Goal: Communication & Community: Answer question/provide support

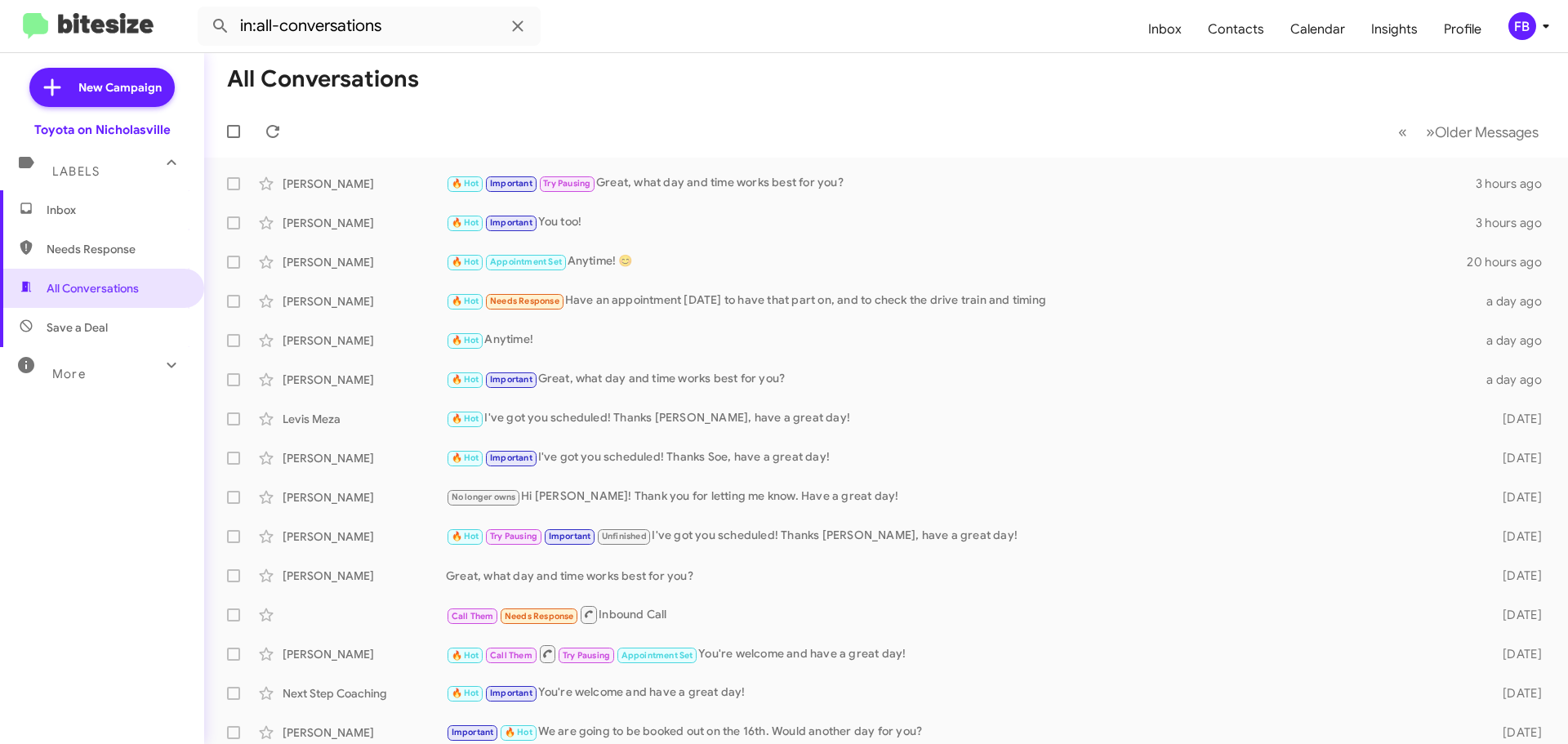
click at [135, 207] on span "Inbox" at bounding box center [116, 210] width 139 height 17
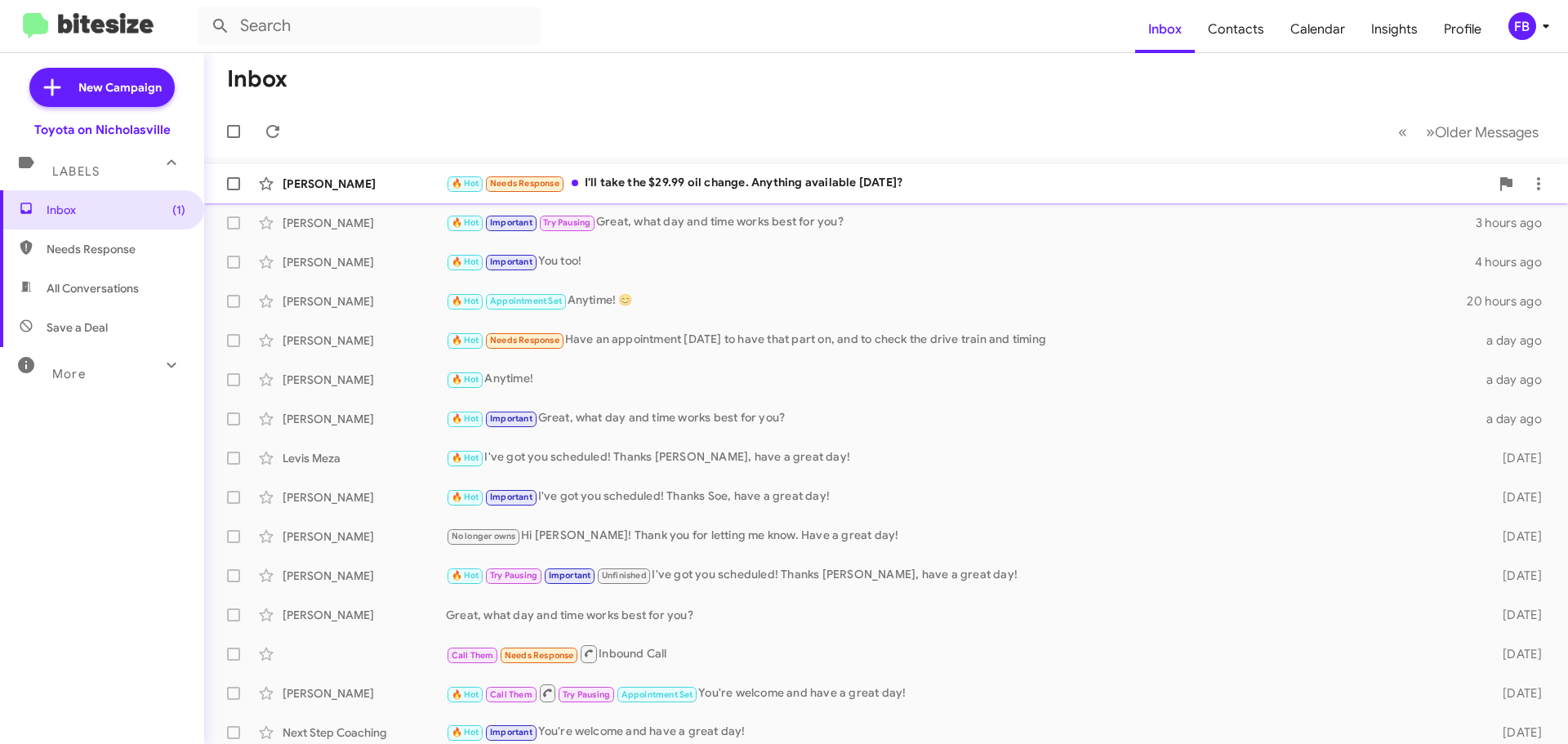
click at [828, 171] on div "[PERSON_NAME] 🔥 Hot Needs Response I'll take the $29.99 oil change. Anything av…" at bounding box center [885, 184] width 1337 height 33
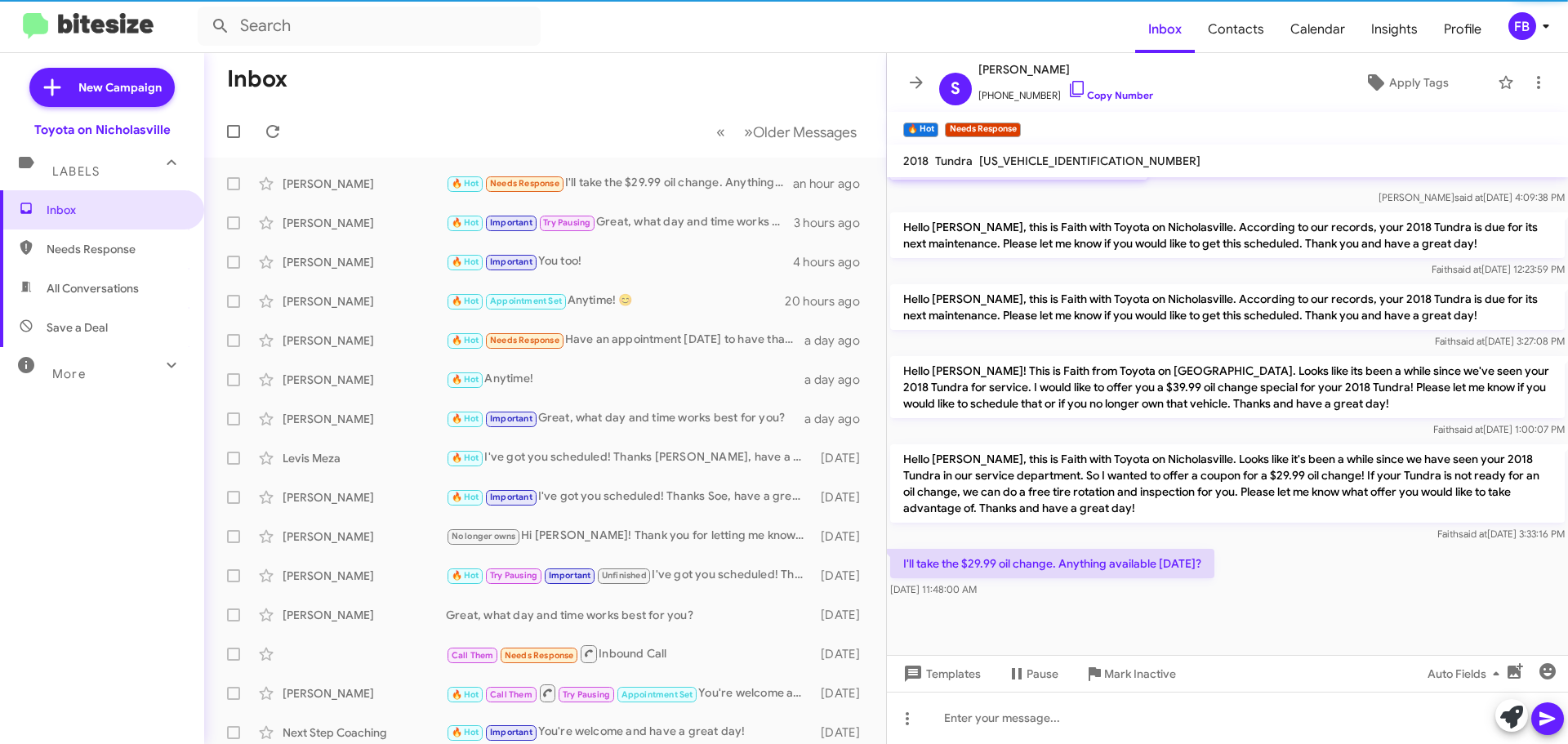
scroll to position [1858, 0]
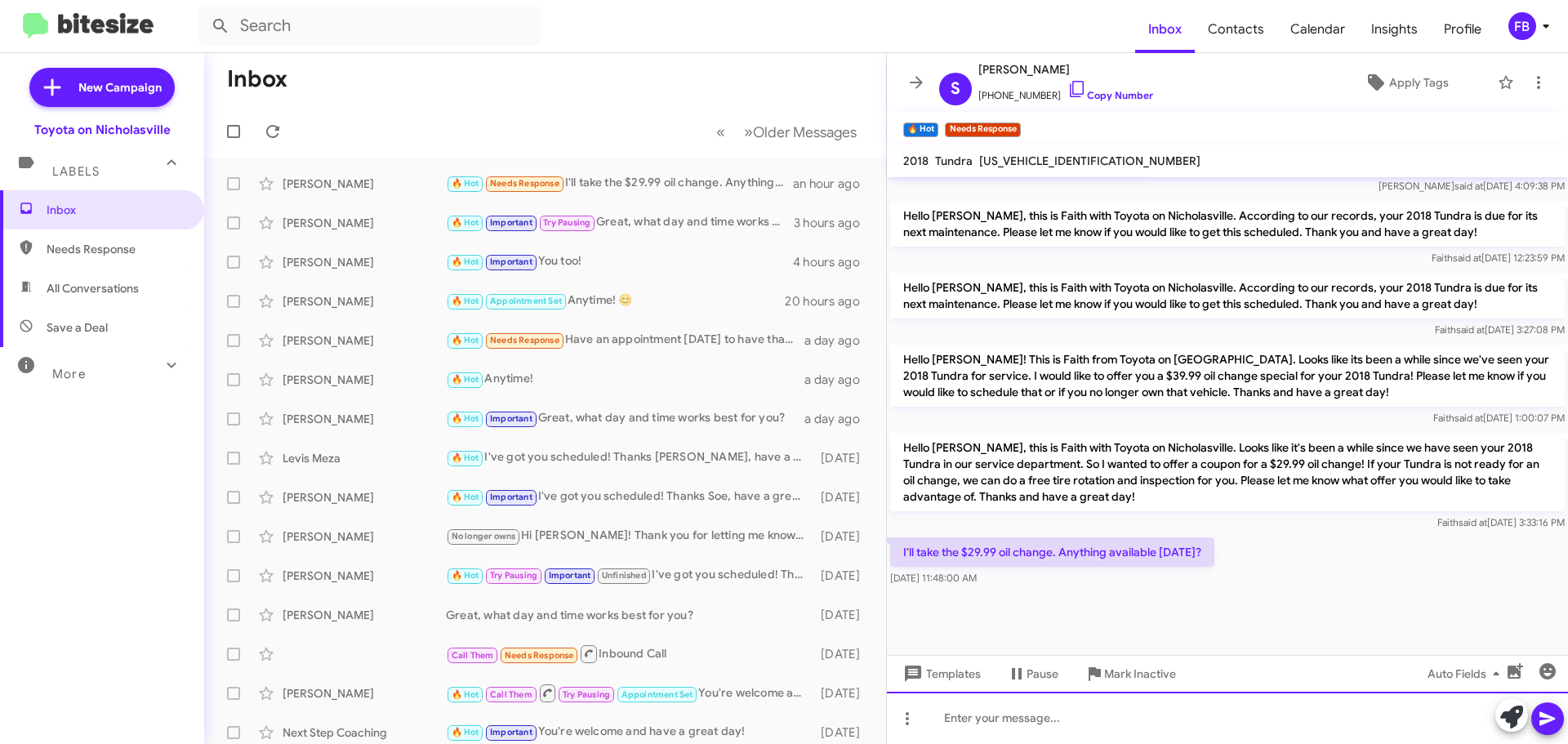
click at [967, 716] on div at bounding box center [1226, 718] width 681 height 52
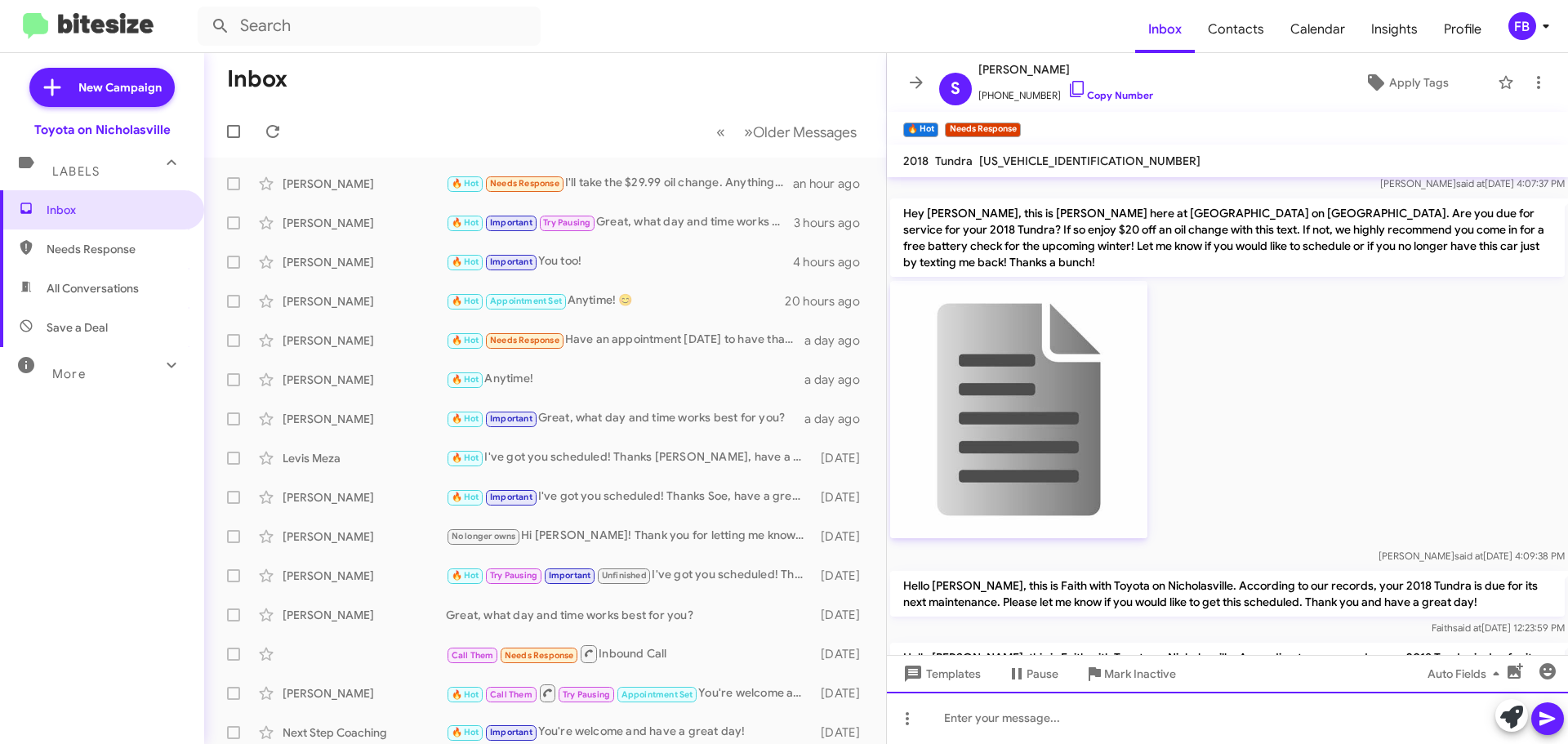
scroll to position [1906, 0]
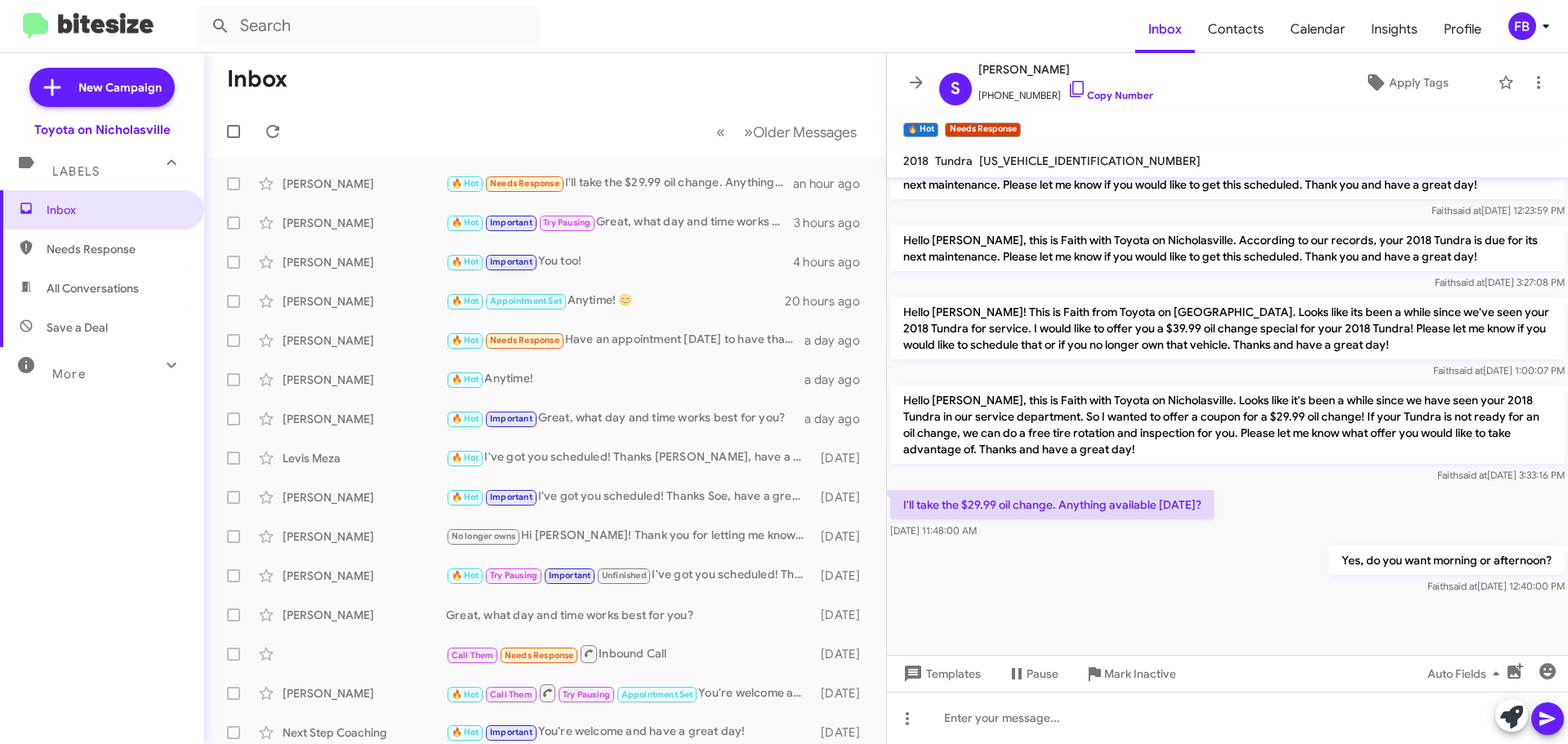
click at [104, 278] on span "All Conversations" at bounding box center [102, 288] width 204 height 39
type input "in:all-conversations"
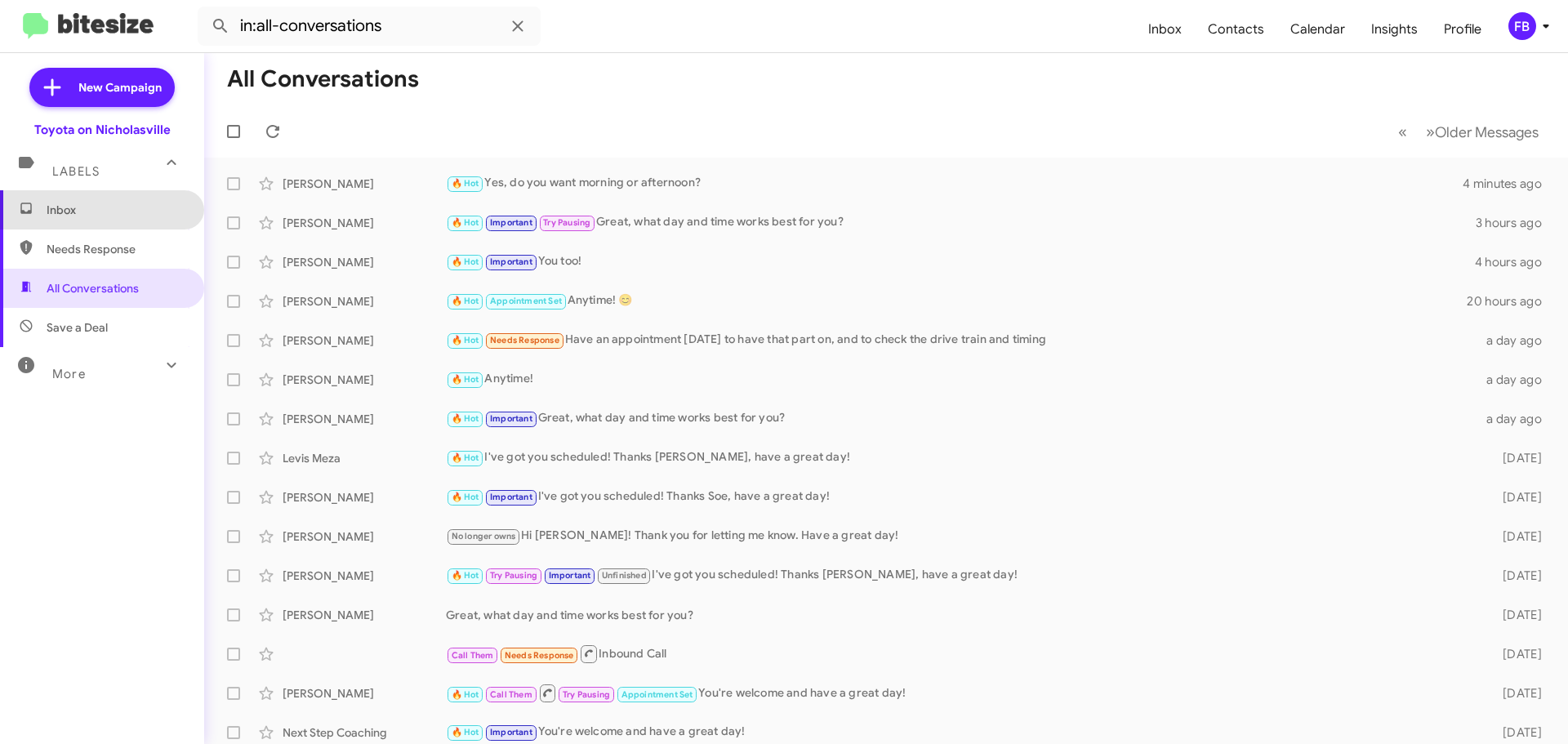
click at [105, 220] on span "Inbox" at bounding box center [102, 210] width 204 height 39
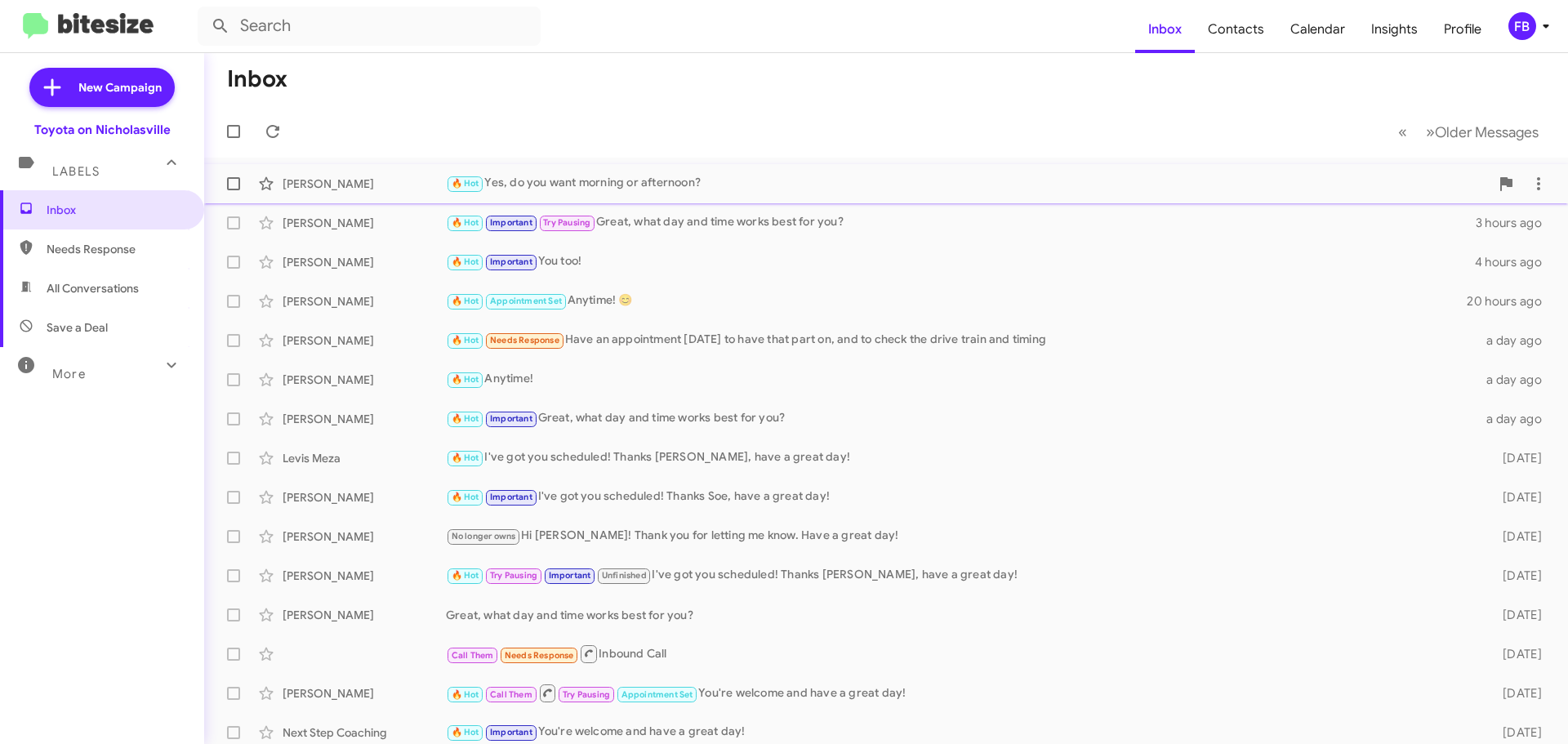
click at [733, 187] on div "🔥 Hot Yes, do you want morning or afternoon?" at bounding box center [967, 183] width 1044 height 18
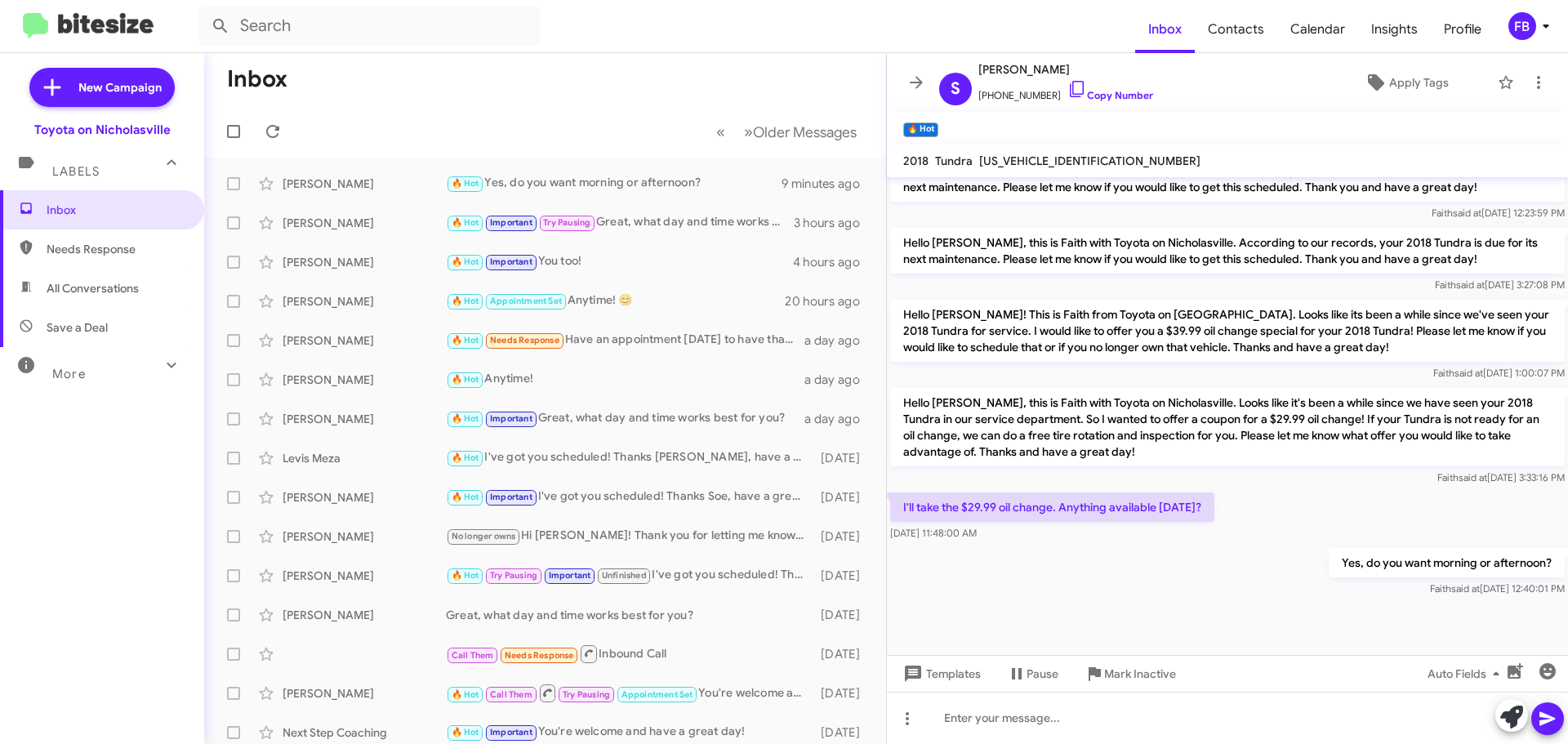
scroll to position [1917, 0]
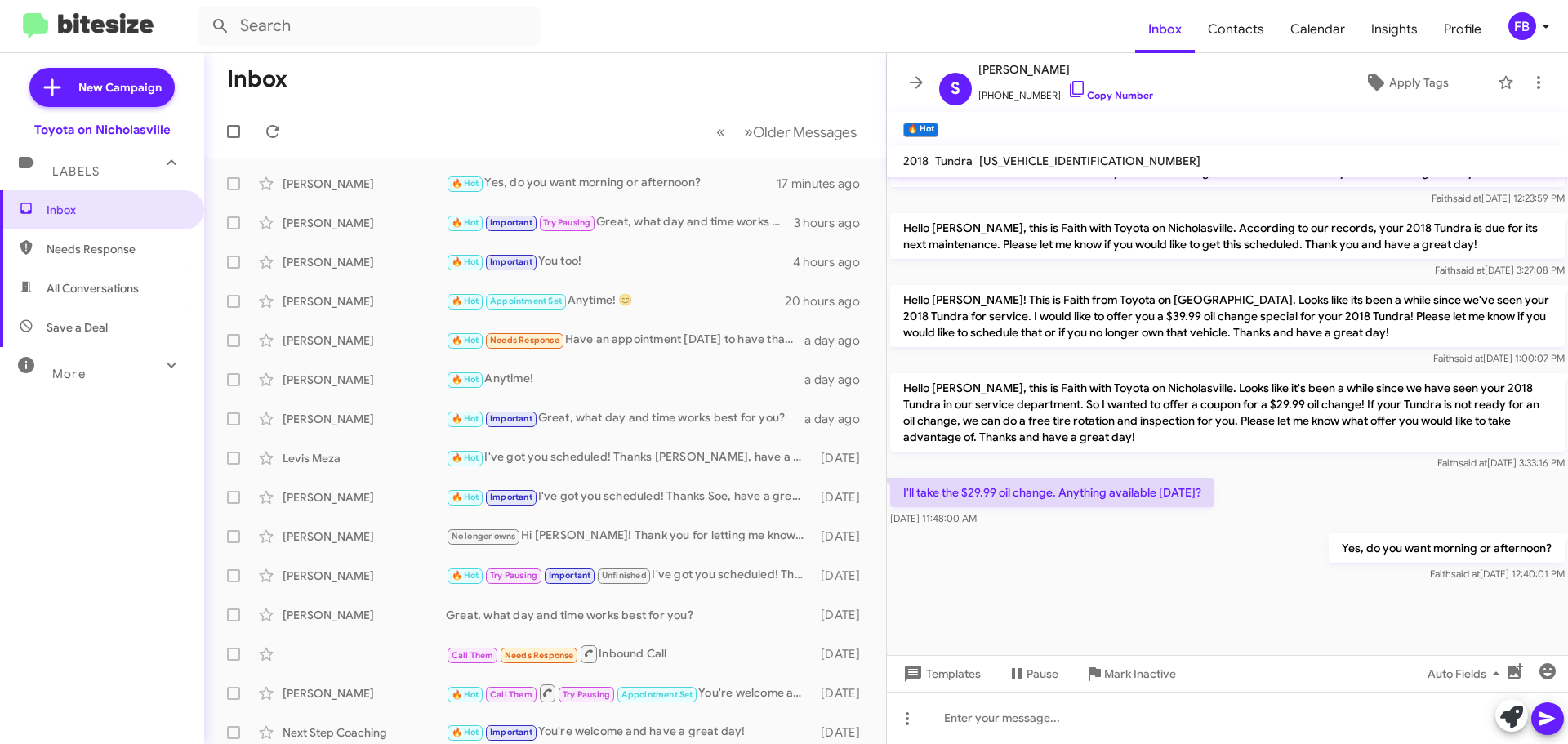
drag, startPoint x: 84, startPoint y: 297, endPoint x: 100, endPoint y: 298, distance: 16.0
click at [84, 297] on span "All Conversations" at bounding box center [102, 288] width 204 height 39
type input "in:all-conversations"
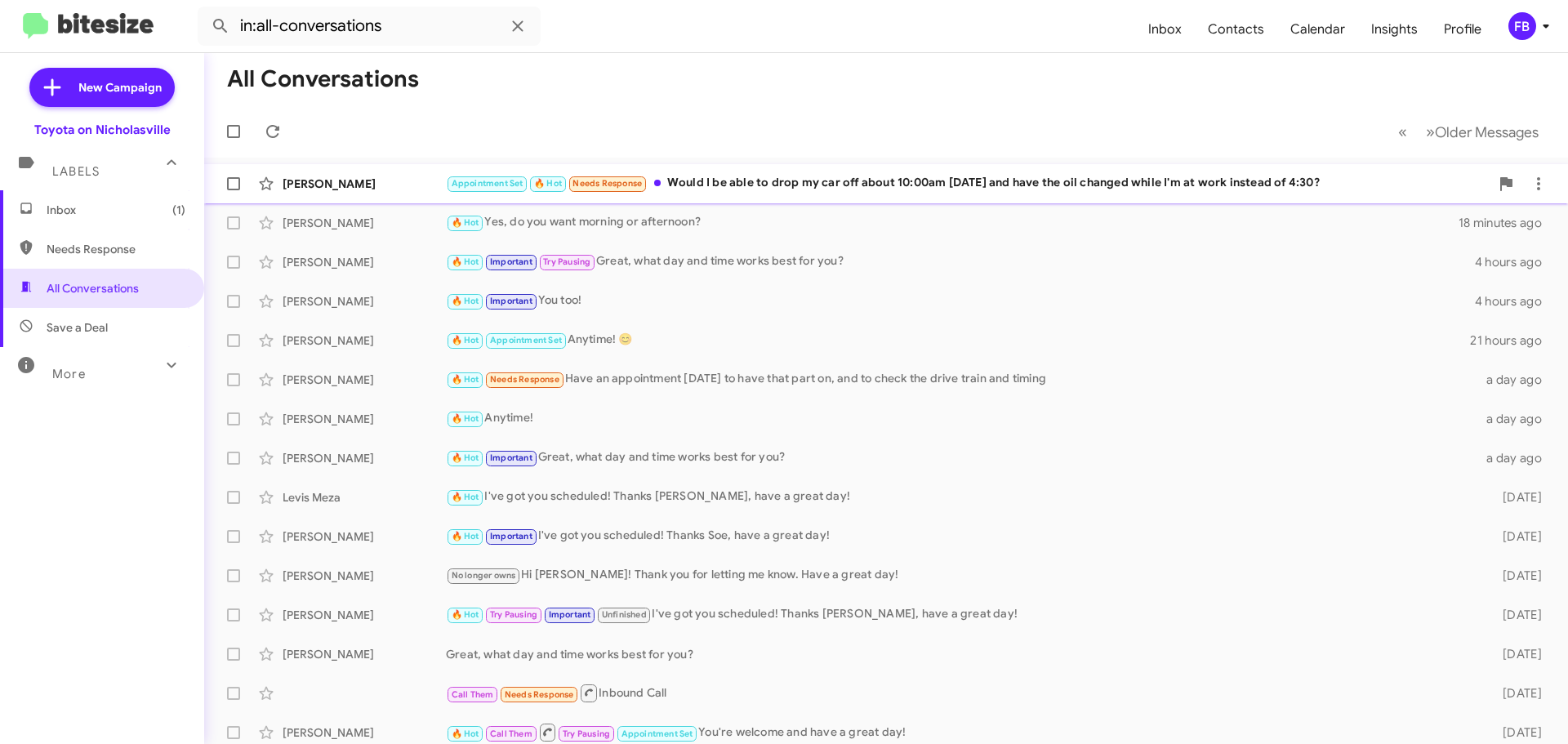
click at [851, 172] on div "[PERSON_NAME] Appointment Set 🔥 Hot Needs Response Would I be able to drop my c…" at bounding box center [885, 184] width 1337 height 33
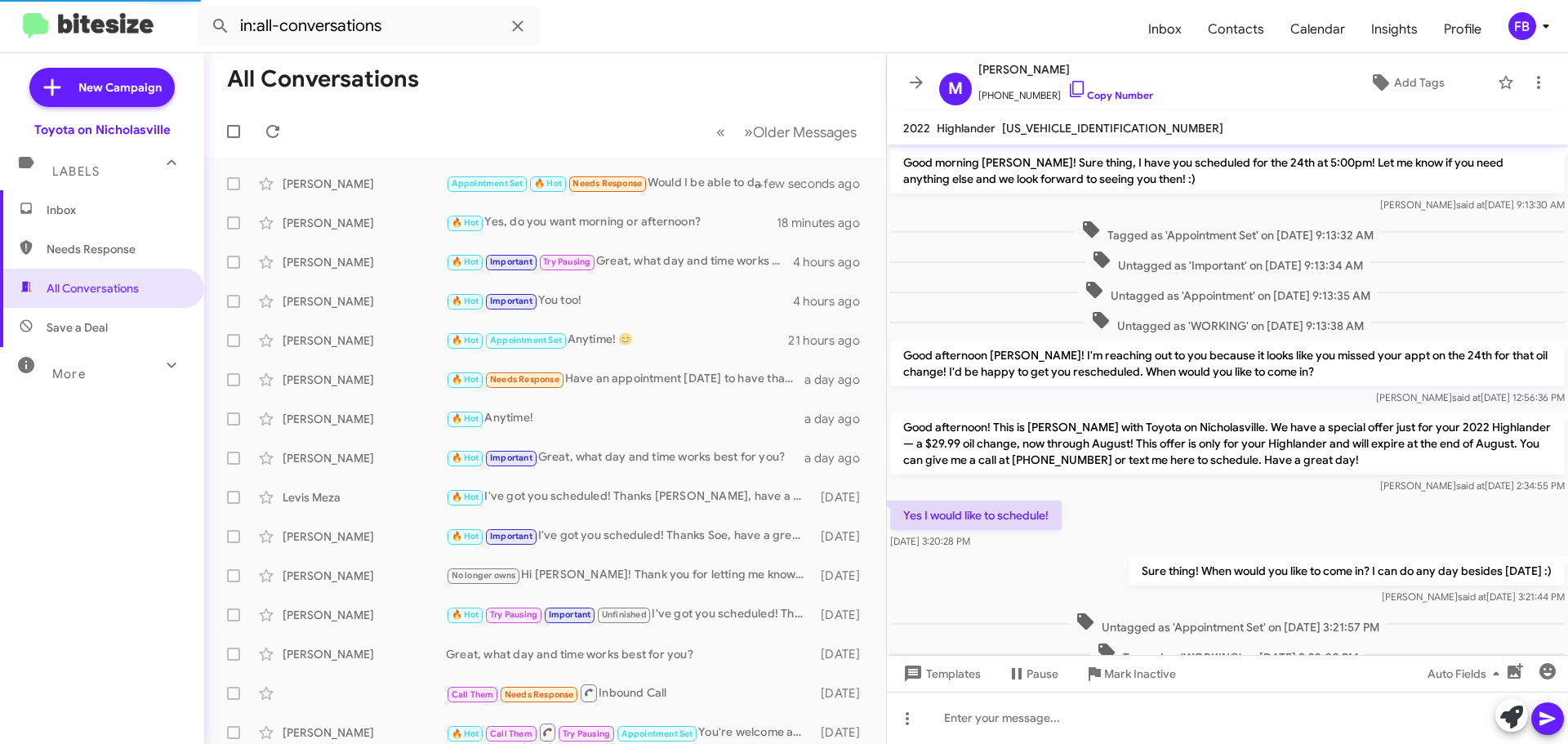
scroll to position [552, 0]
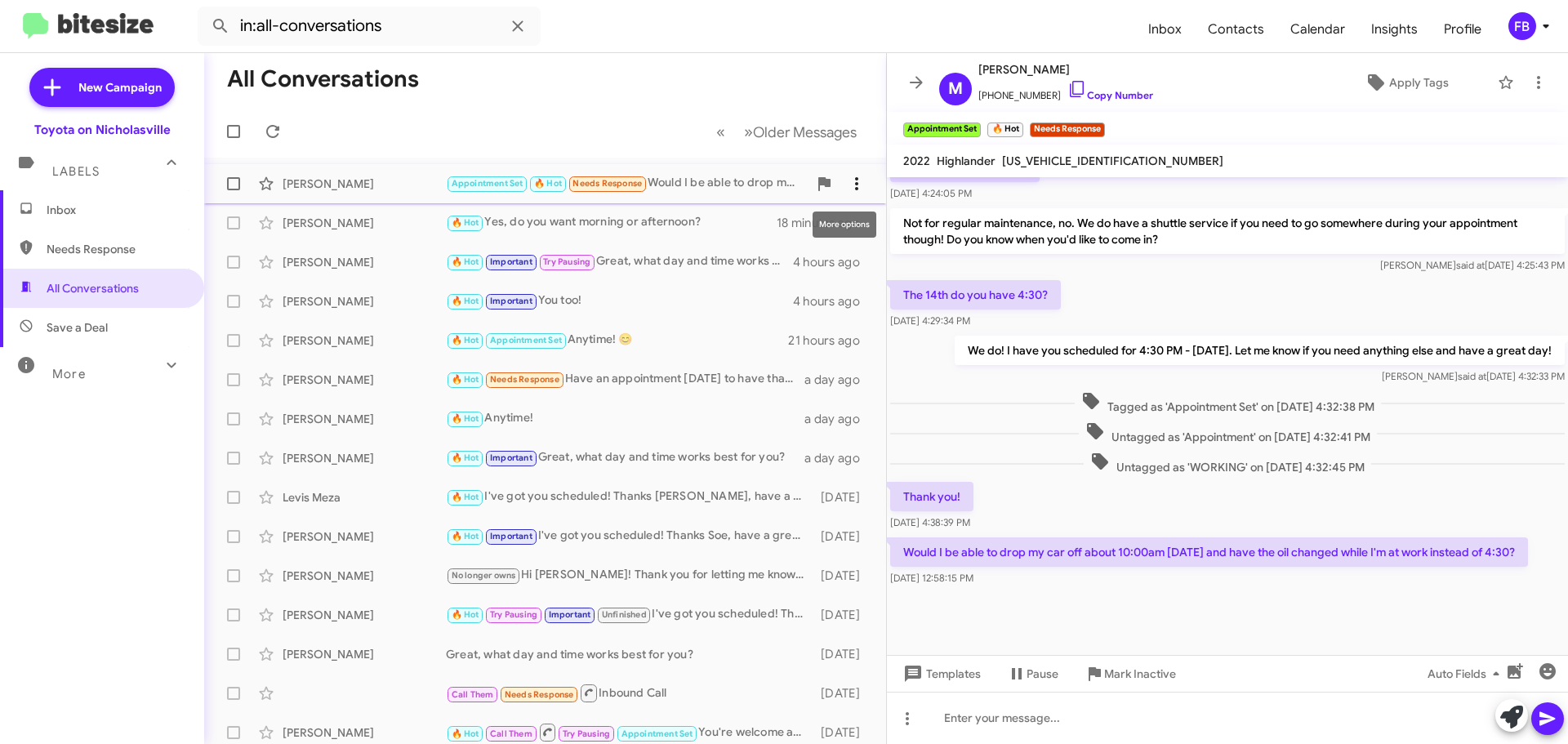
click at [847, 187] on icon at bounding box center [856, 184] width 19 height 19
click at [762, 233] on span "Mark as unread" at bounding box center [720, 226] width 83 height 39
drag, startPoint x: 124, startPoint y: 220, endPoint x: 140, endPoint y: 220, distance: 16.0
click at [125, 220] on span "Inbox (1)" at bounding box center [102, 210] width 204 height 39
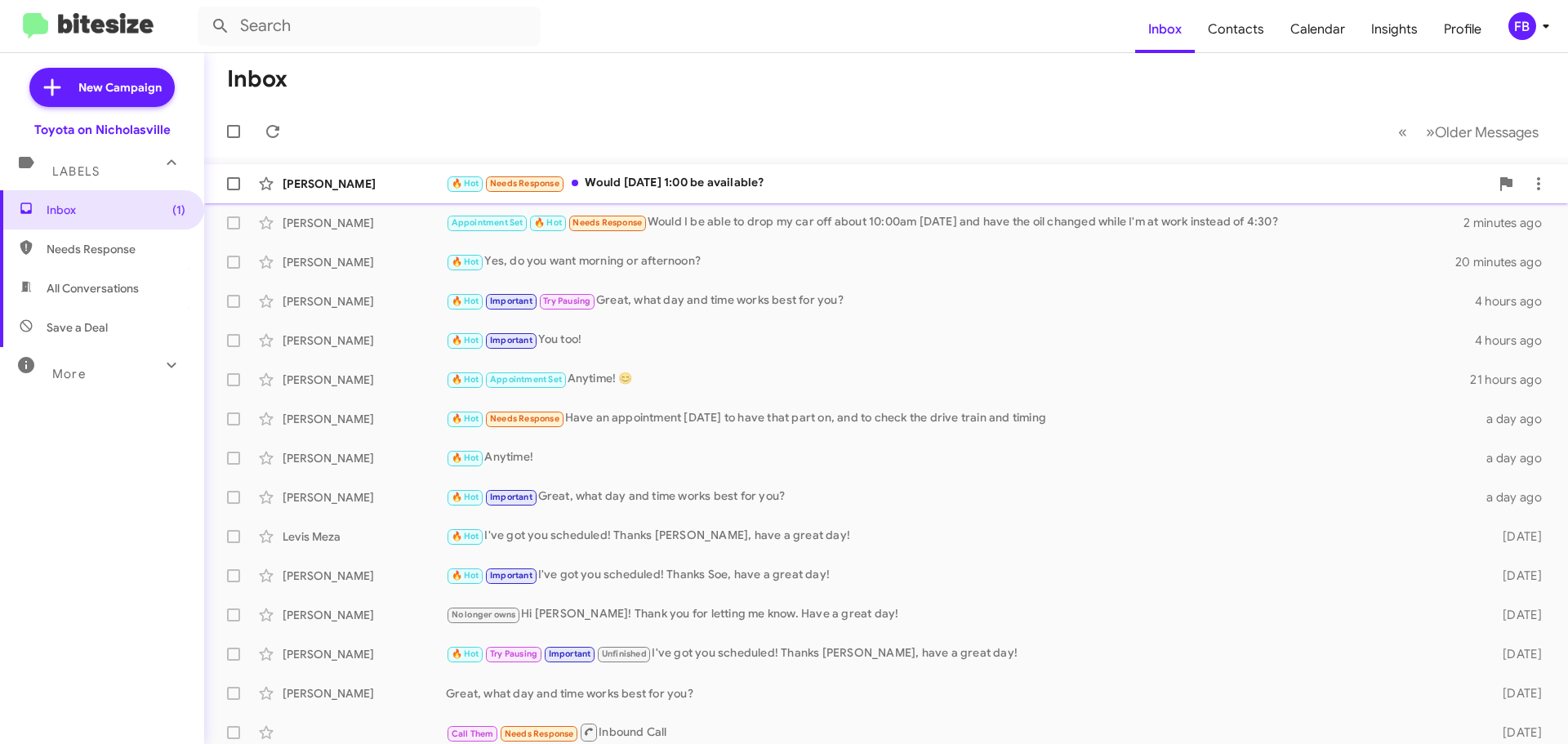
click at [848, 176] on div "🔥 Hot Needs Response Would [DATE] 1:00 be available?" at bounding box center [967, 183] width 1044 height 18
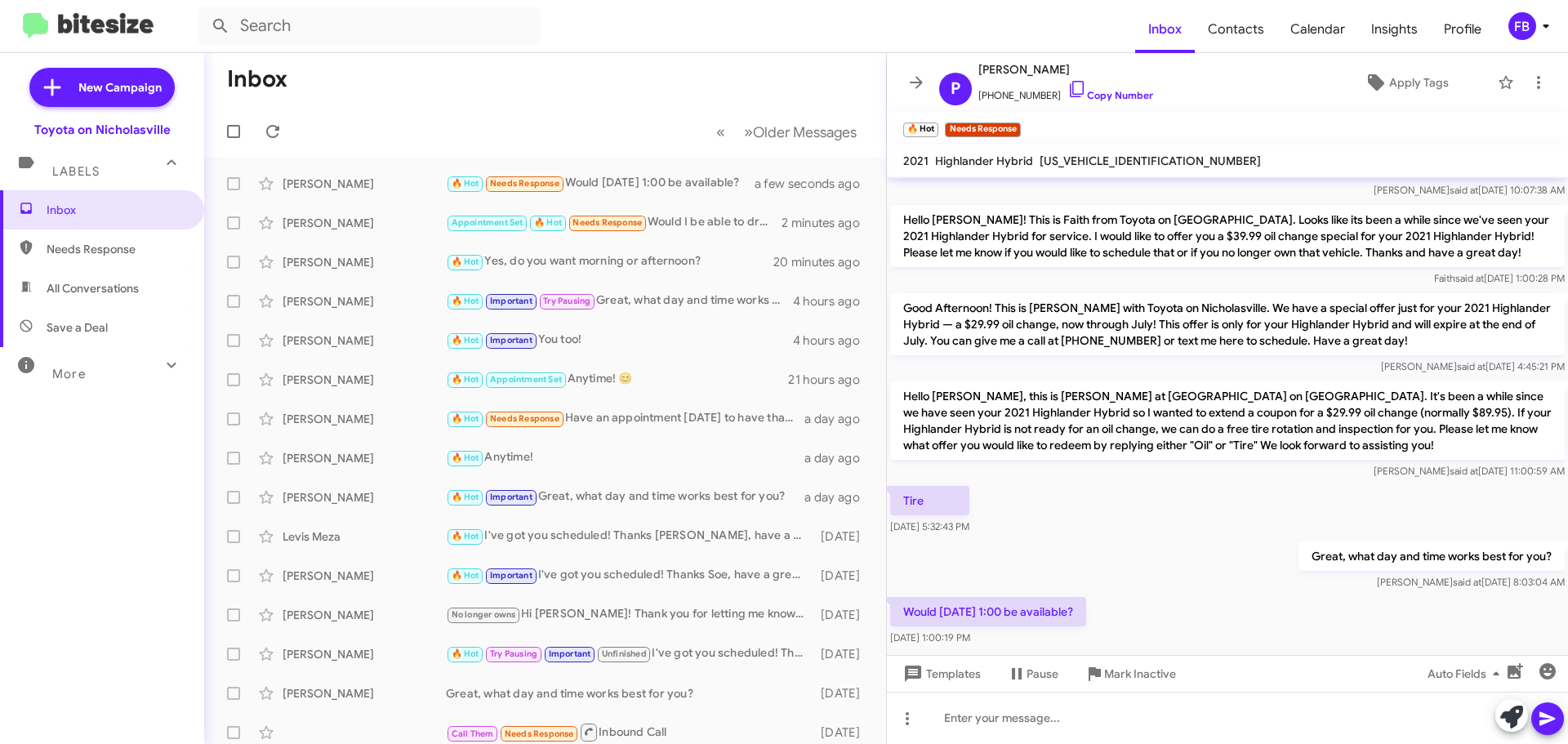
scroll to position [86, 0]
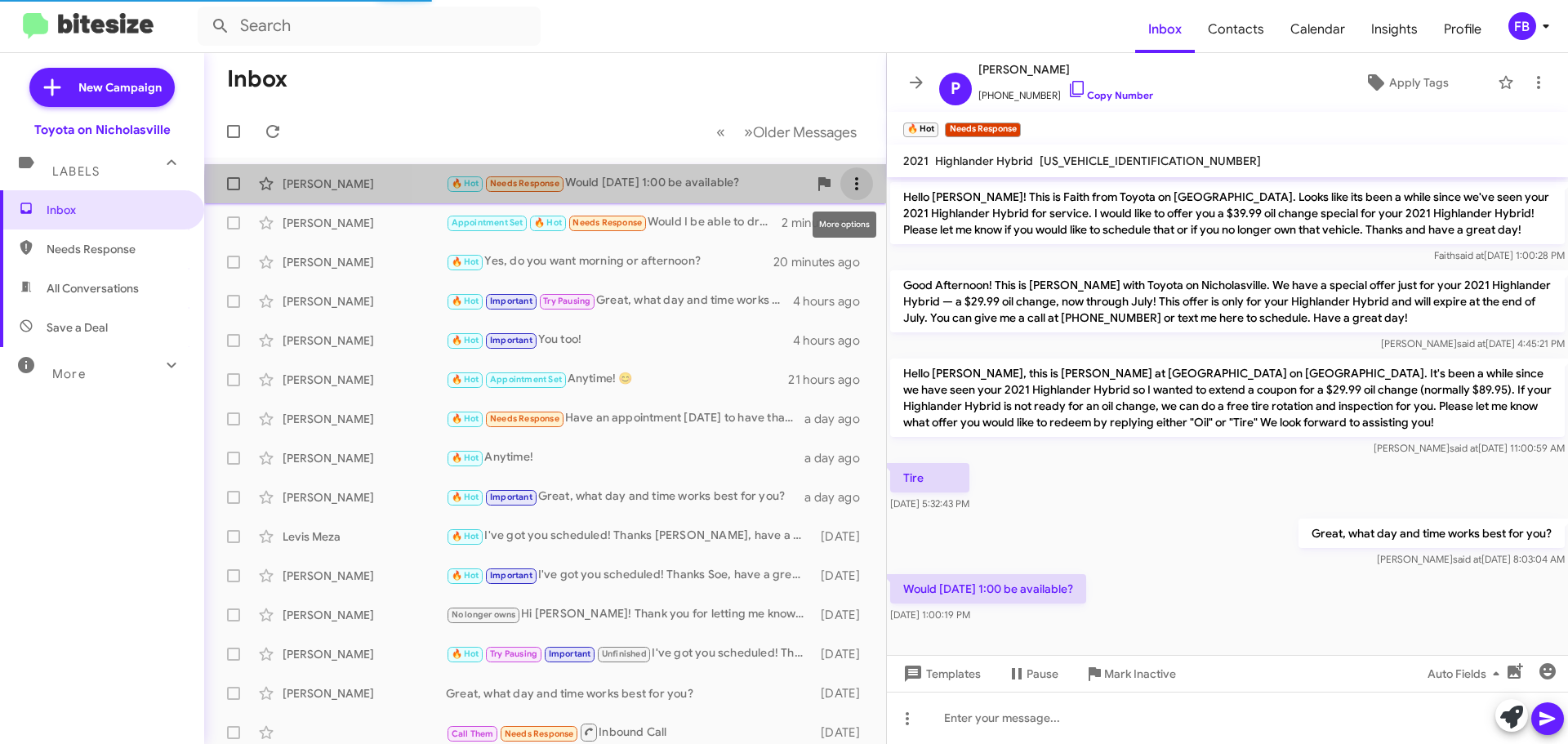
click at [847, 184] on icon at bounding box center [856, 184] width 19 height 19
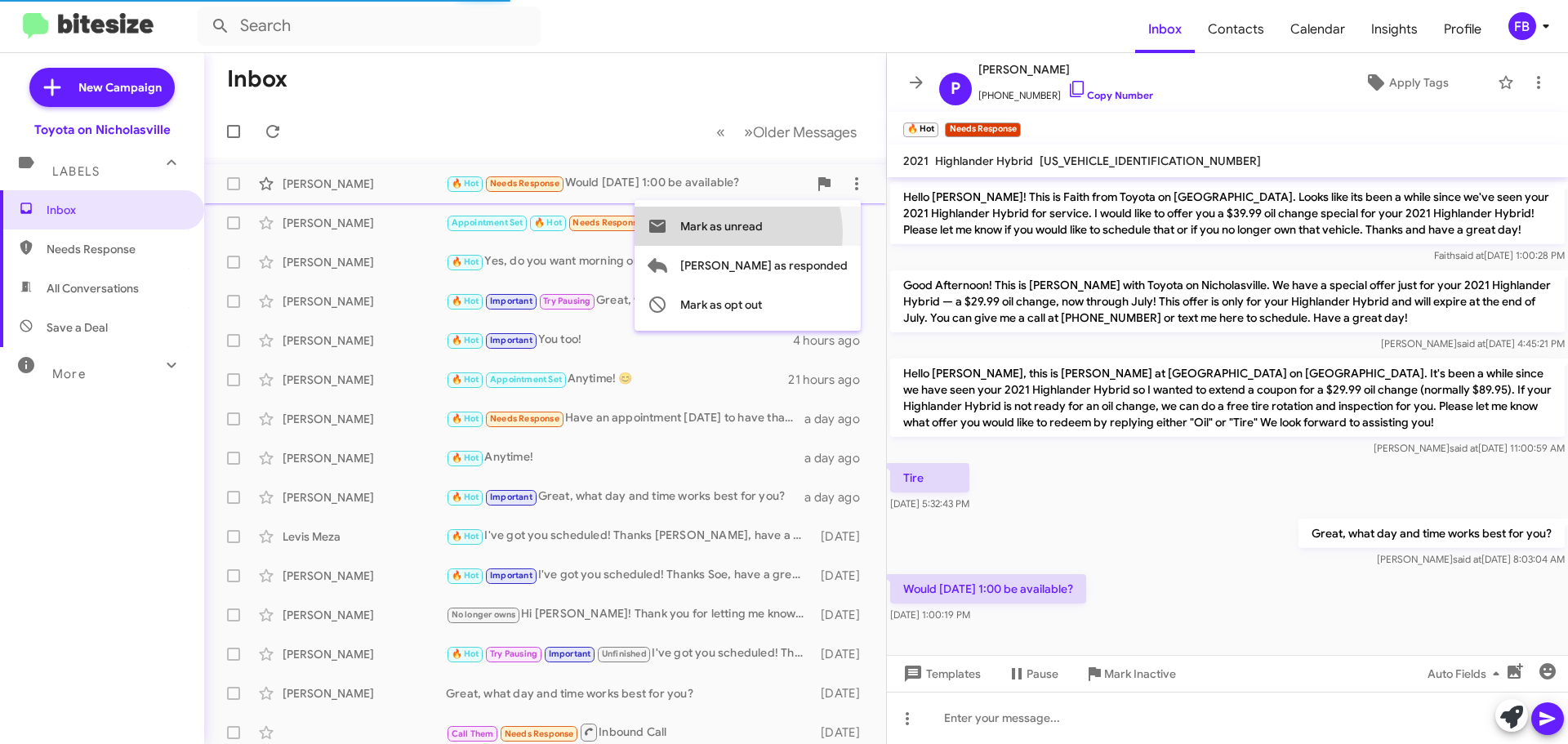
click at [762, 233] on span "Mark as unread" at bounding box center [720, 226] width 83 height 39
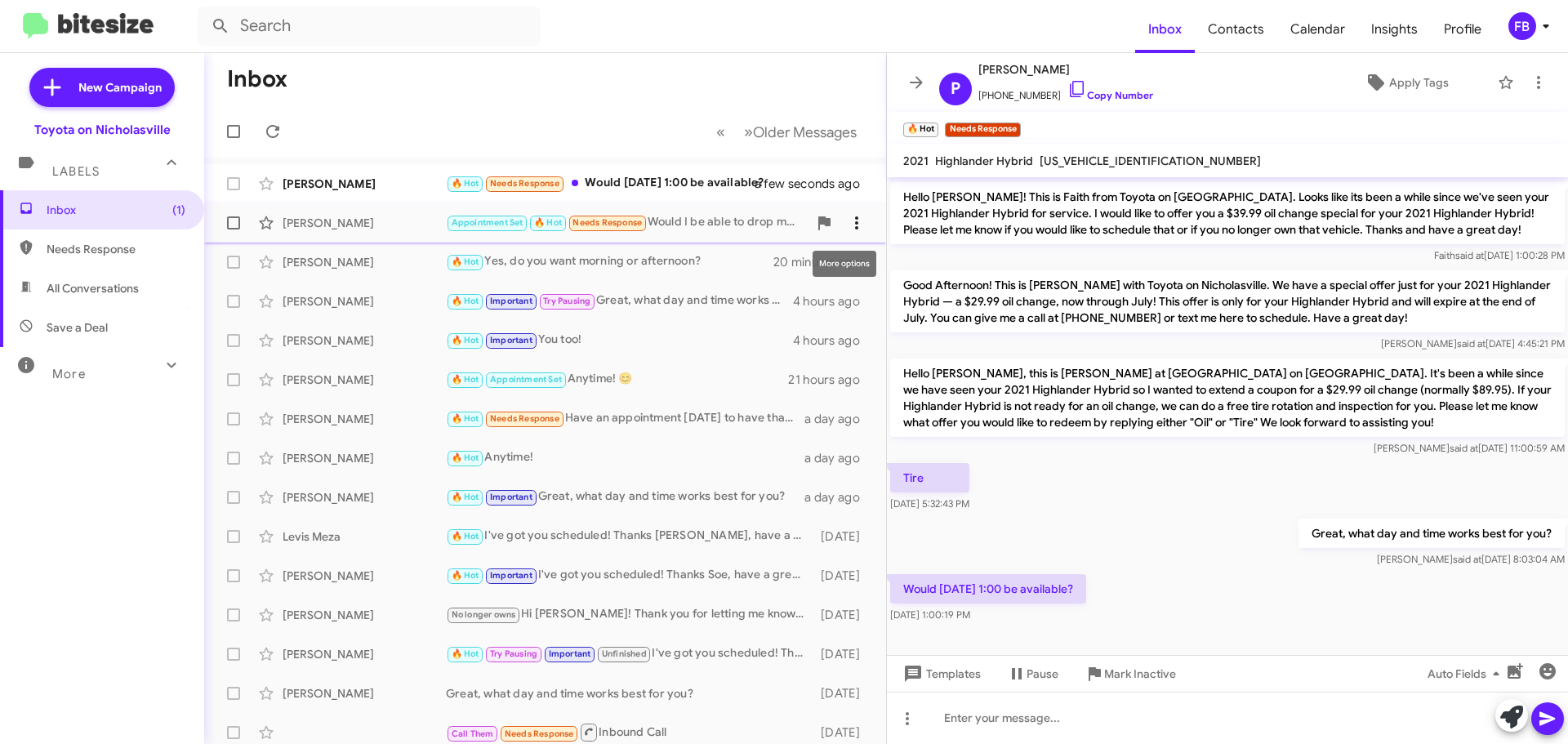
click at [840, 222] on span at bounding box center [856, 222] width 33 height 19
click at [762, 269] on span "Mark as unread" at bounding box center [720, 265] width 83 height 39
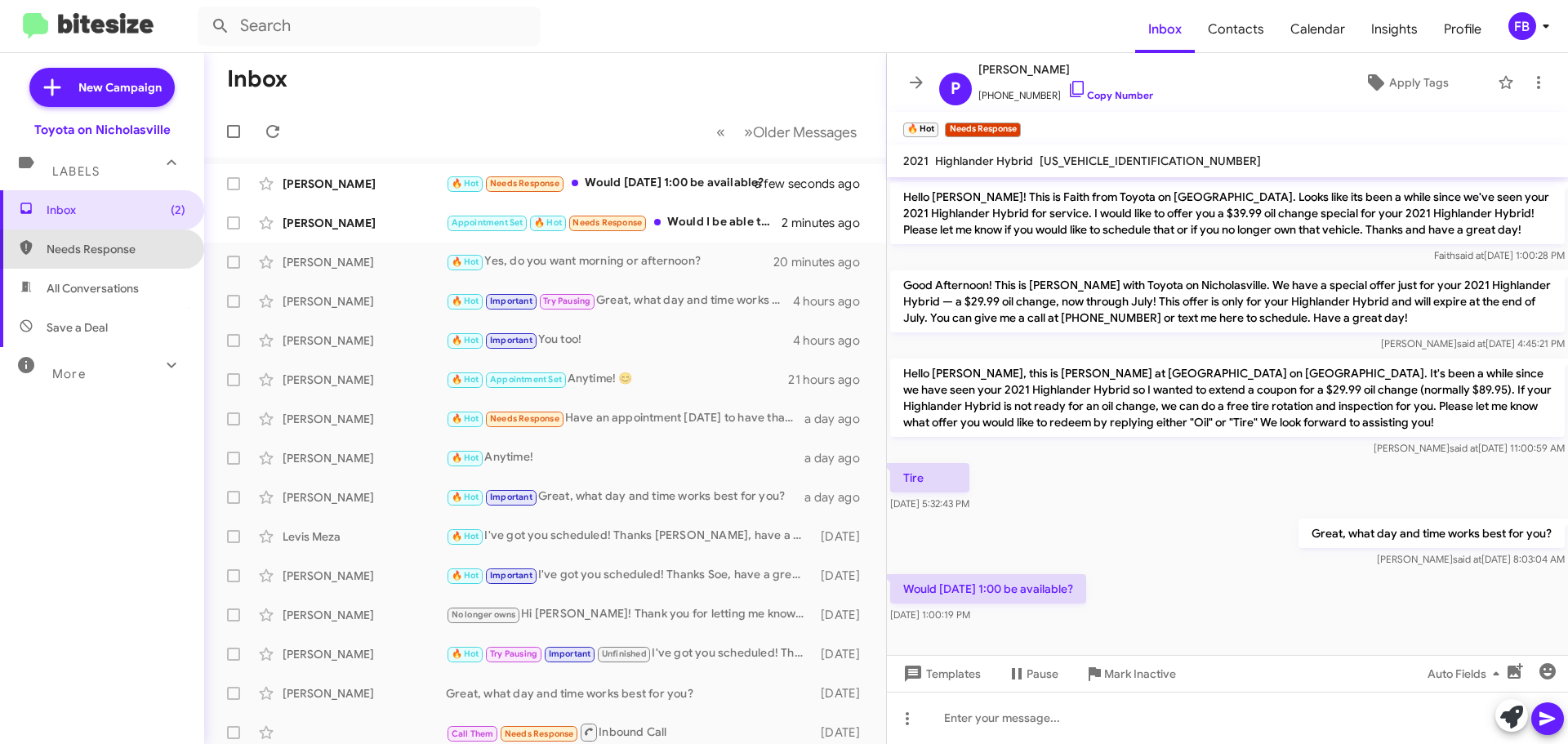
click at [111, 260] on span "Needs Response" at bounding box center [102, 249] width 204 height 39
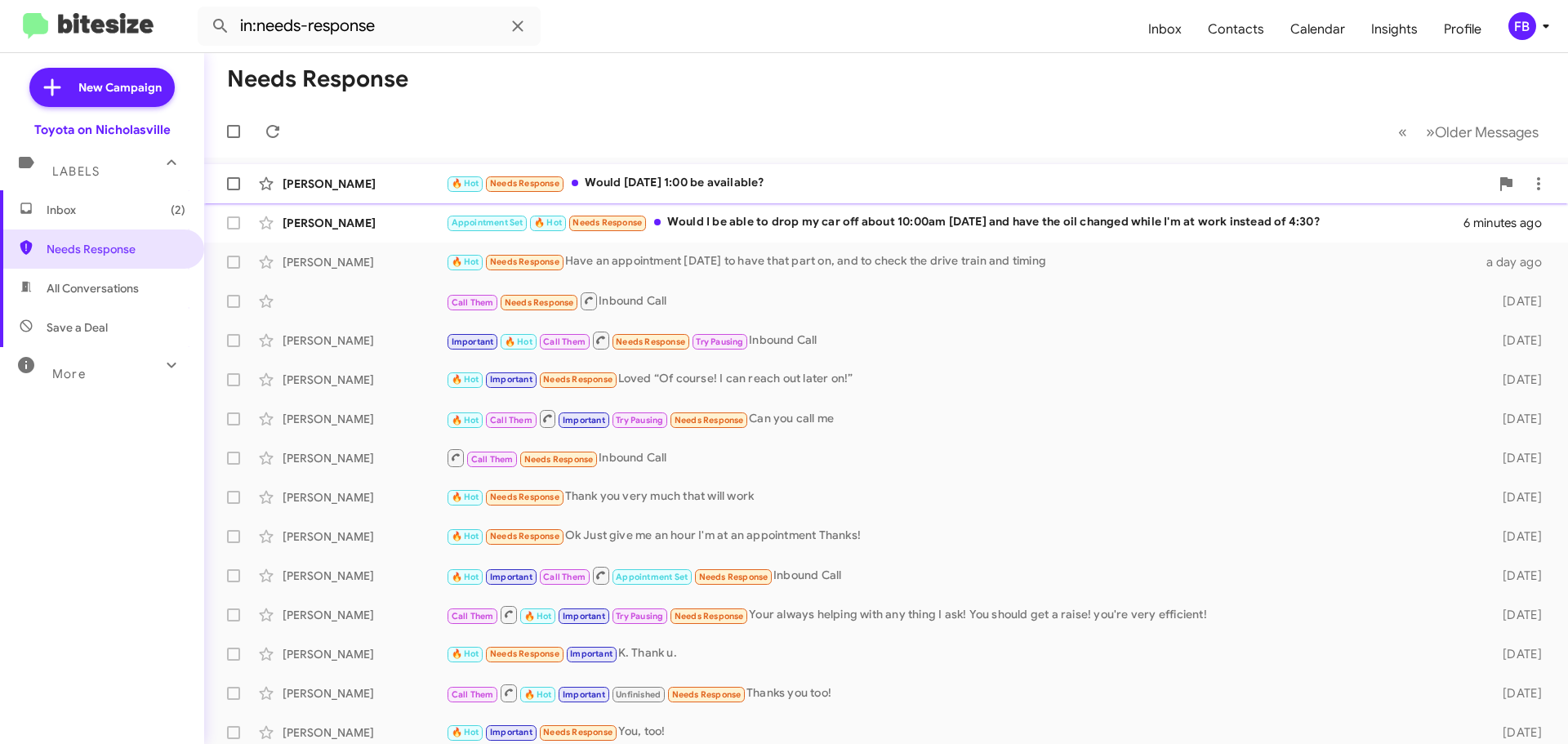
click at [765, 181] on div "🔥 Hot Needs Response Would [DATE] 1:00 be available?" at bounding box center [967, 183] width 1044 height 18
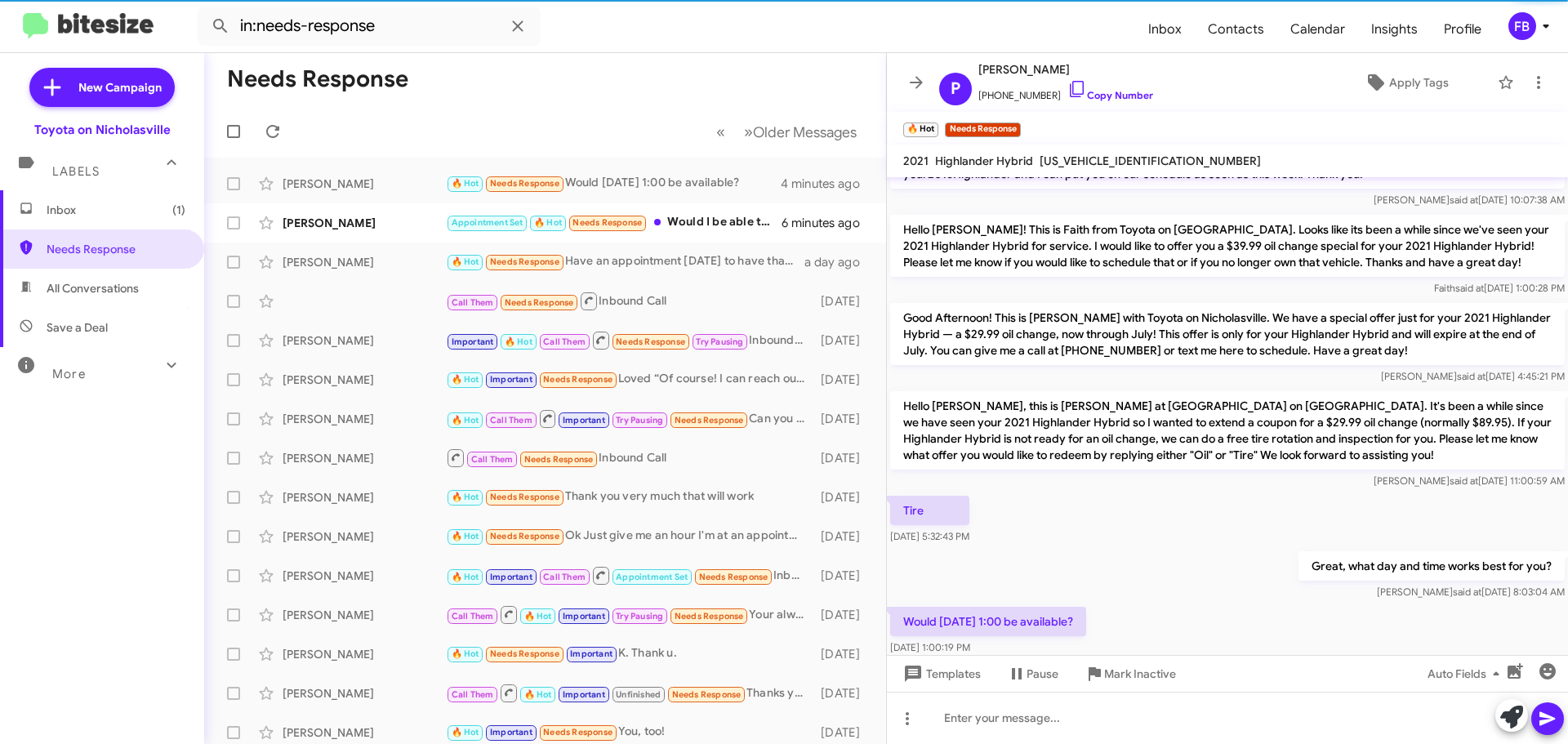
scroll to position [86, 0]
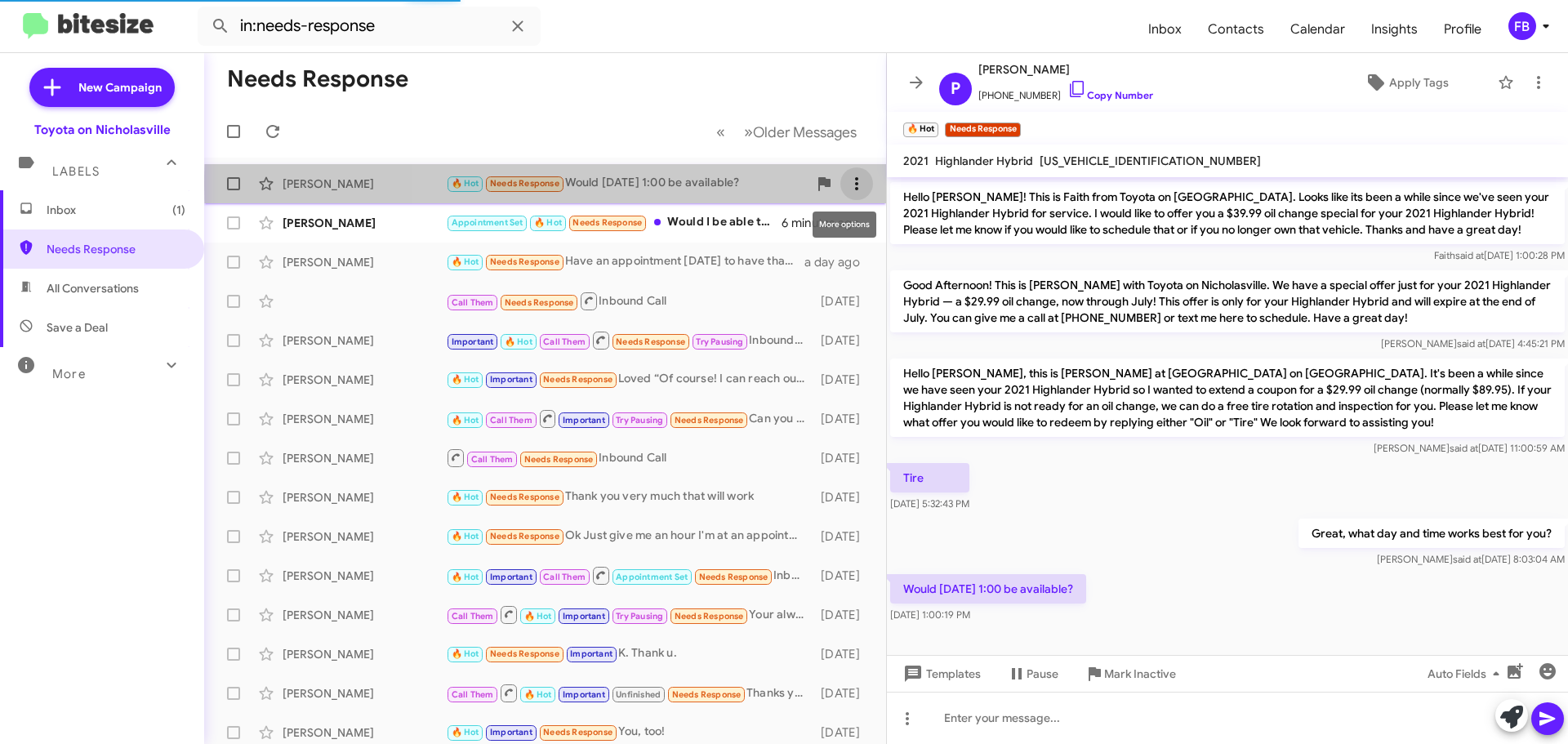
click at [847, 185] on icon at bounding box center [856, 184] width 19 height 19
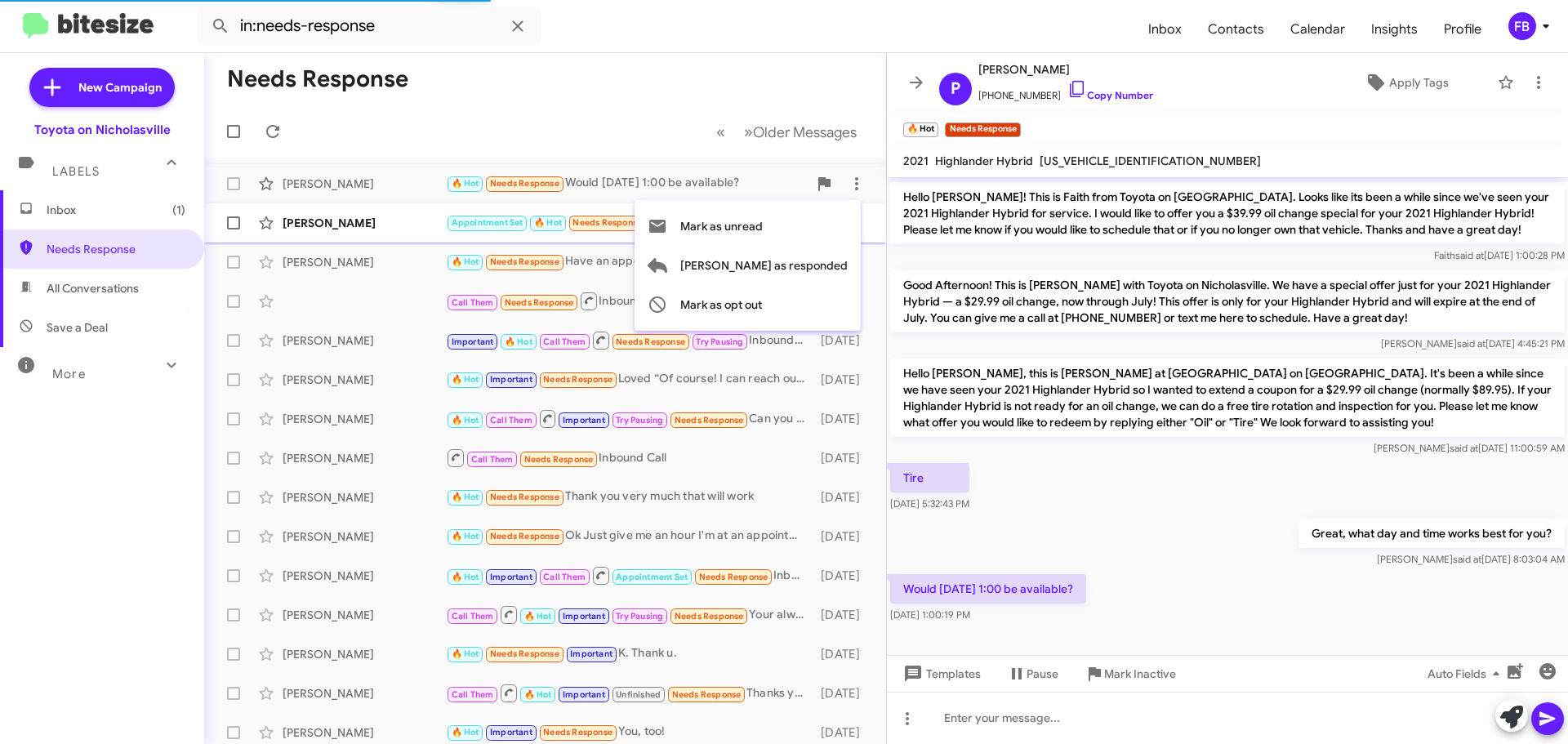
drag, startPoint x: 794, startPoint y: 229, endPoint x: 784, endPoint y: 229, distance: 10.0
click at [762, 229] on span "Mark as unread" at bounding box center [720, 226] width 83 height 39
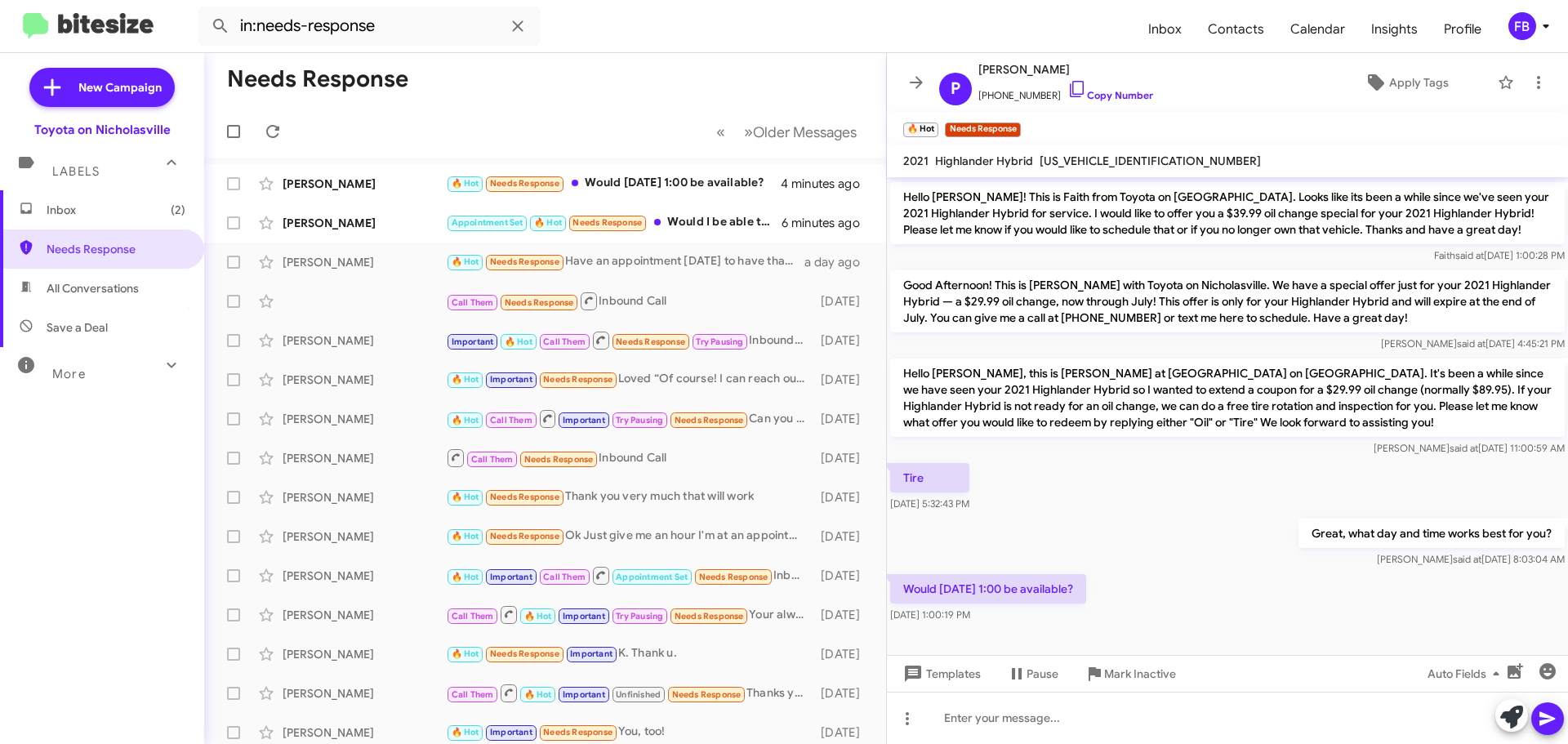
click at [103, 291] on span "All Conversations" at bounding box center [92, 287] width 92 height 17
type input "in:all-conversations"
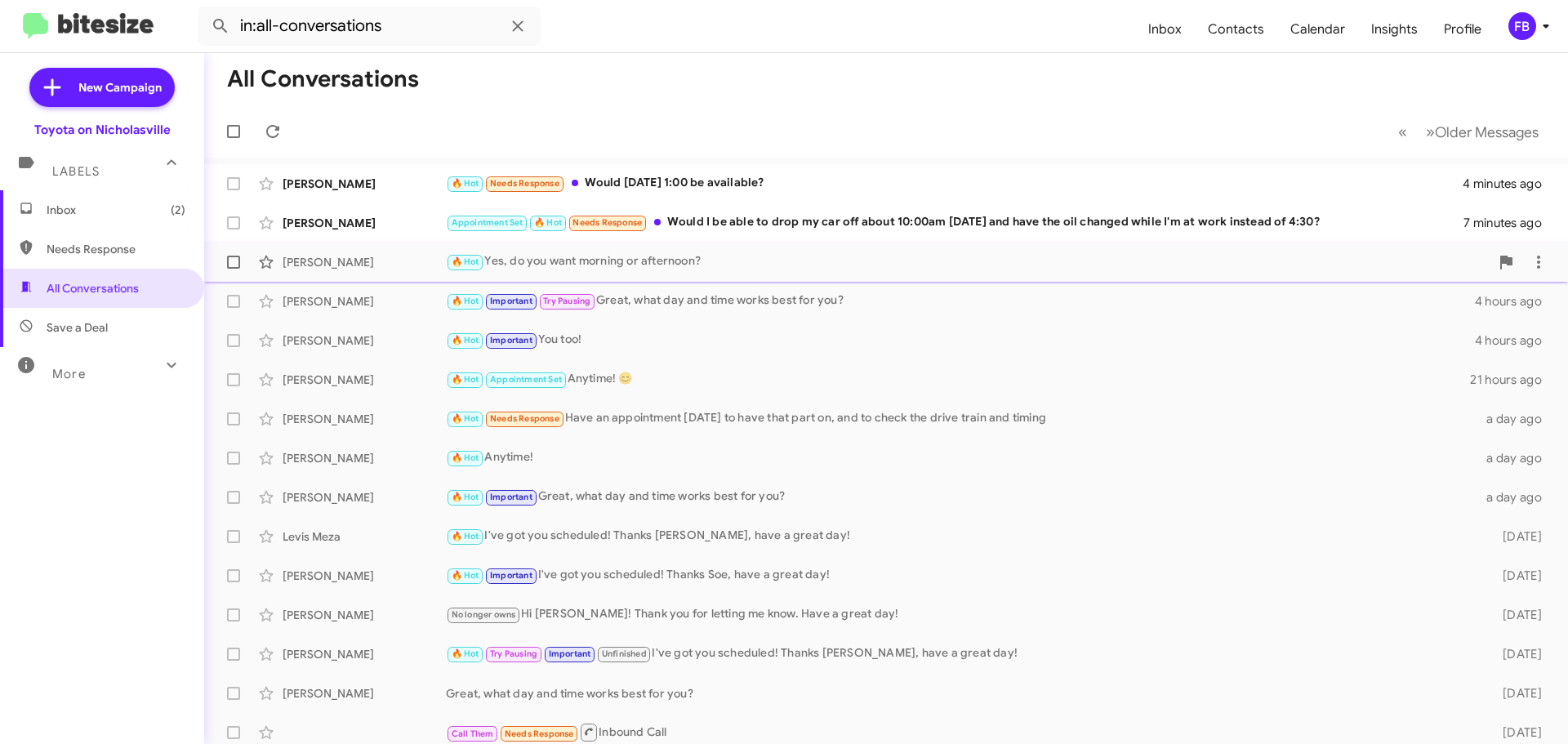
click at [838, 263] on div "🔥 Hot Yes, do you want morning or afternoon?" at bounding box center [967, 261] width 1044 height 18
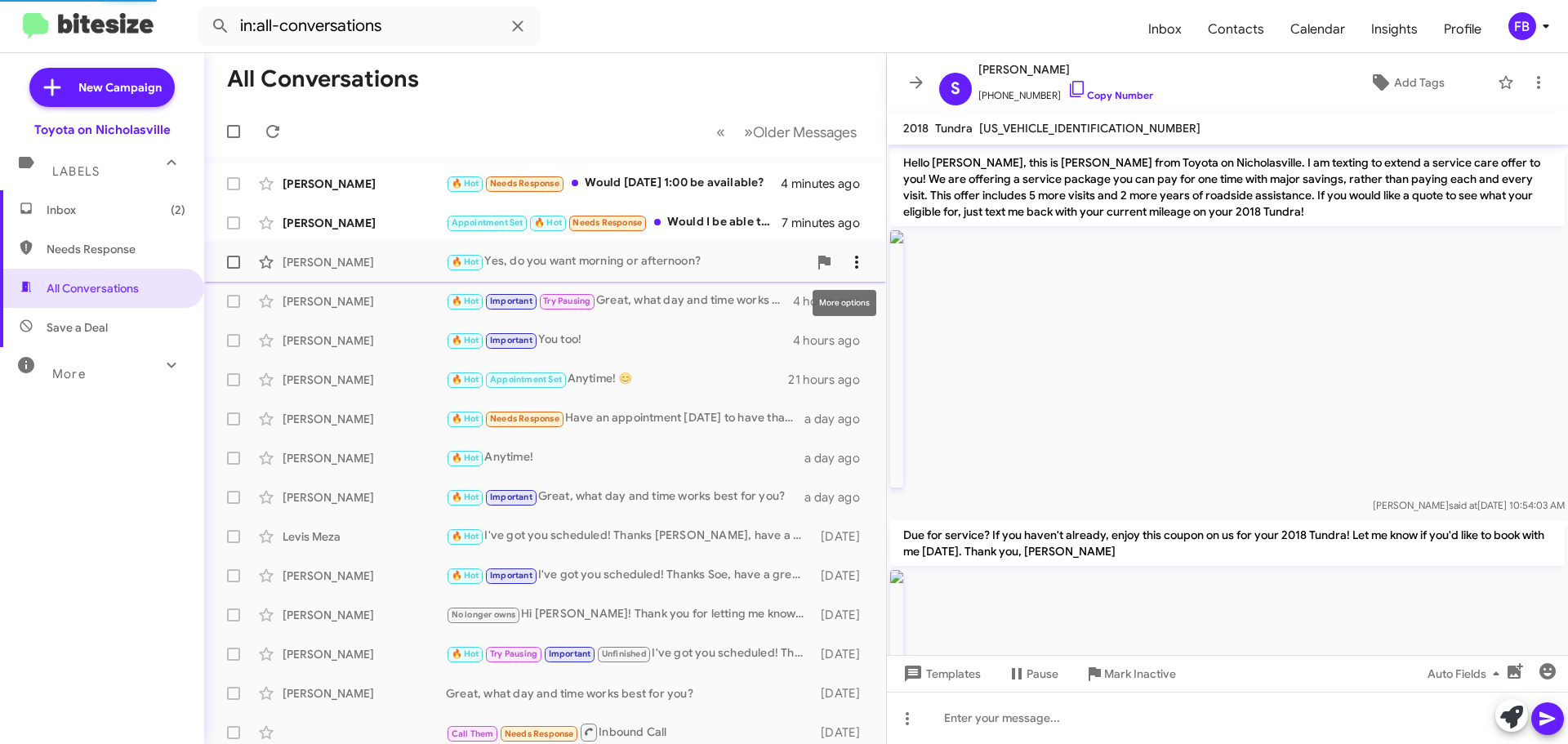
scroll to position [1885, 0]
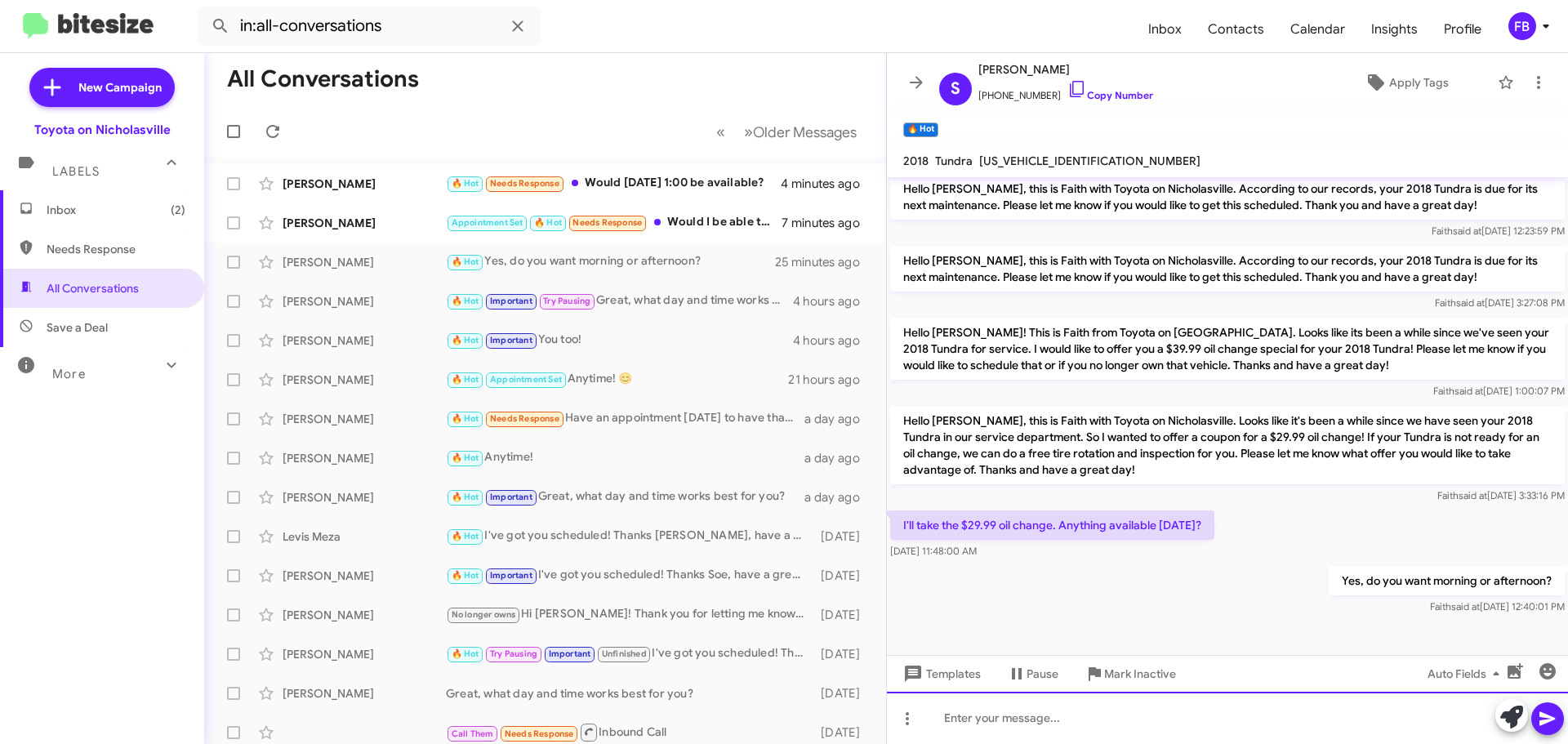
click at [1001, 722] on div at bounding box center [1226, 718] width 681 height 52
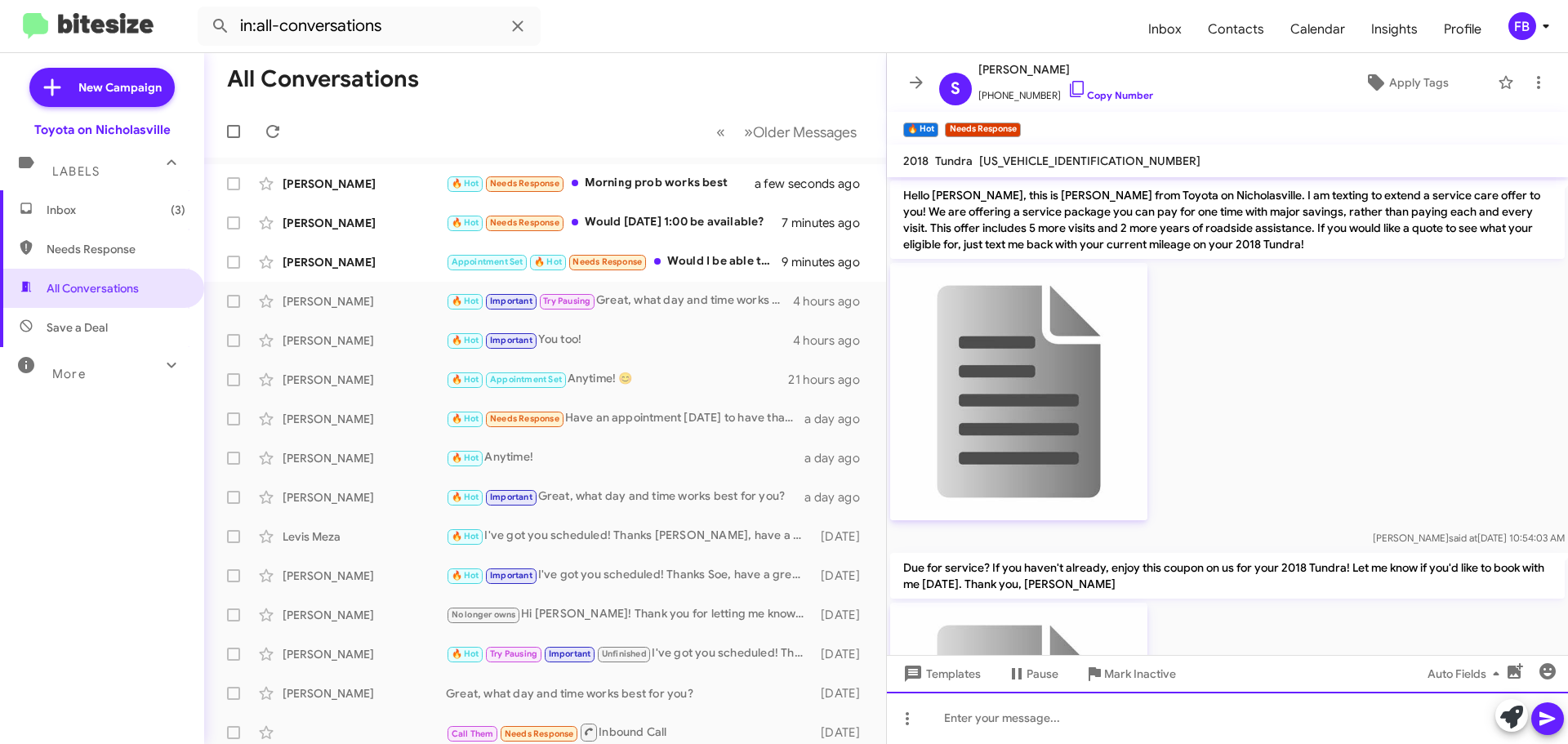
scroll to position [2037, 0]
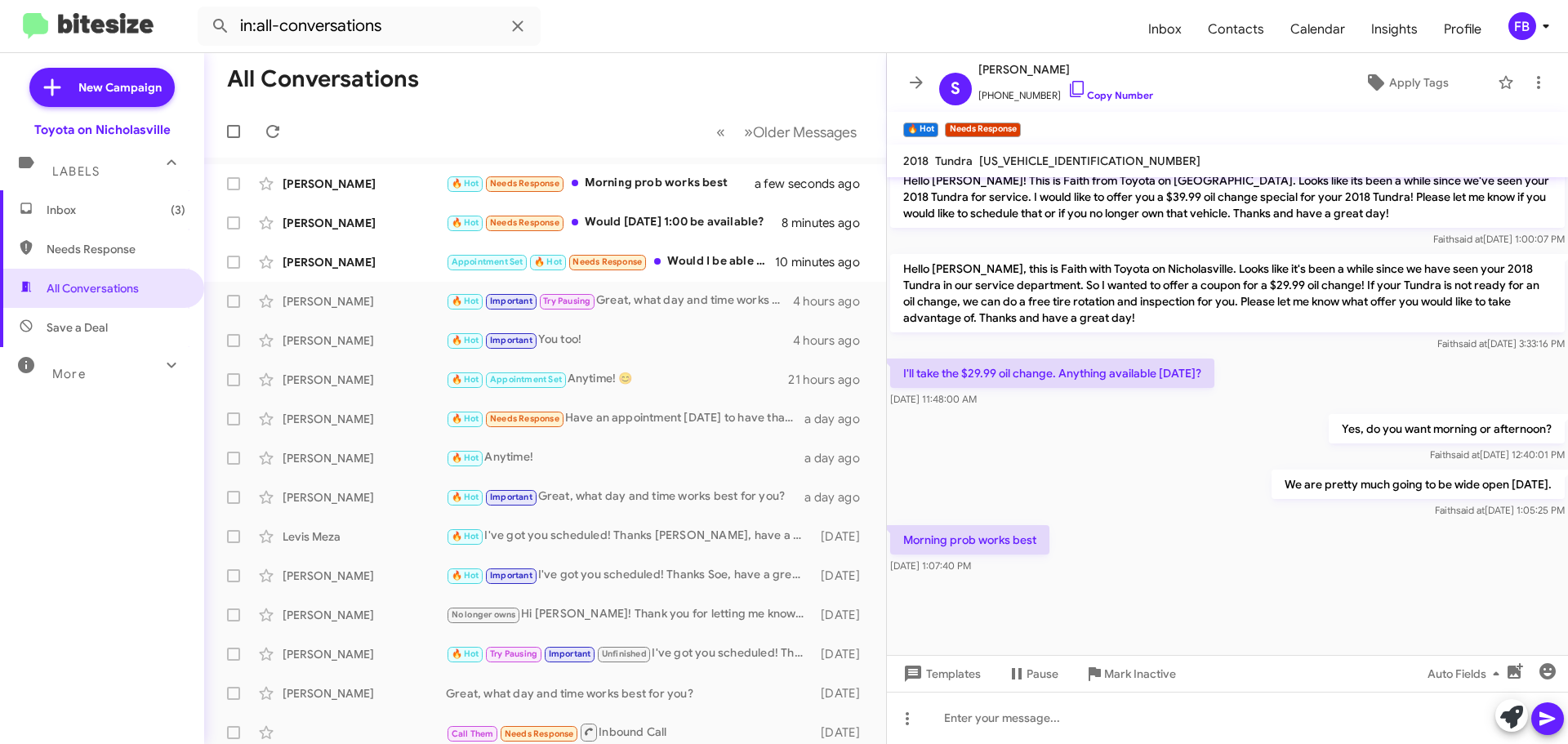
click at [1015, 163] on span "[US_VEHICLE_IDENTIFICATION_NUMBER]" at bounding box center [1089, 160] width 221 height 15
click at [1016, 163] on span "[US_VEHICLE_IDENTIFICATION_NUMBER]" at bounding box center [1089, 160] width 221 height 15
copy span "[US_VEHICLE_IDENTIFICATION_NUMBER]"
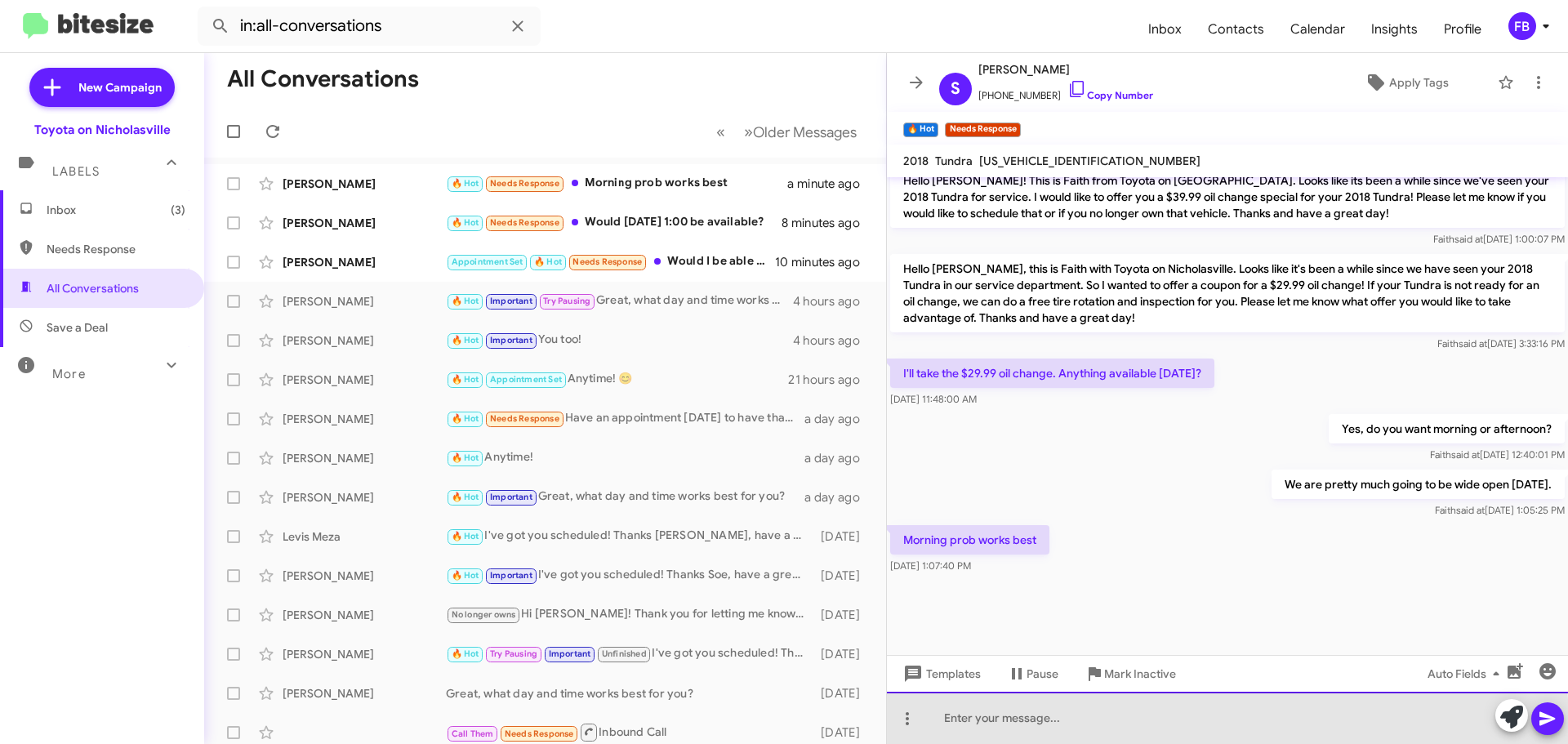
click at [991, 728] on div at bounding box center [1226, 718] width 681 height 52
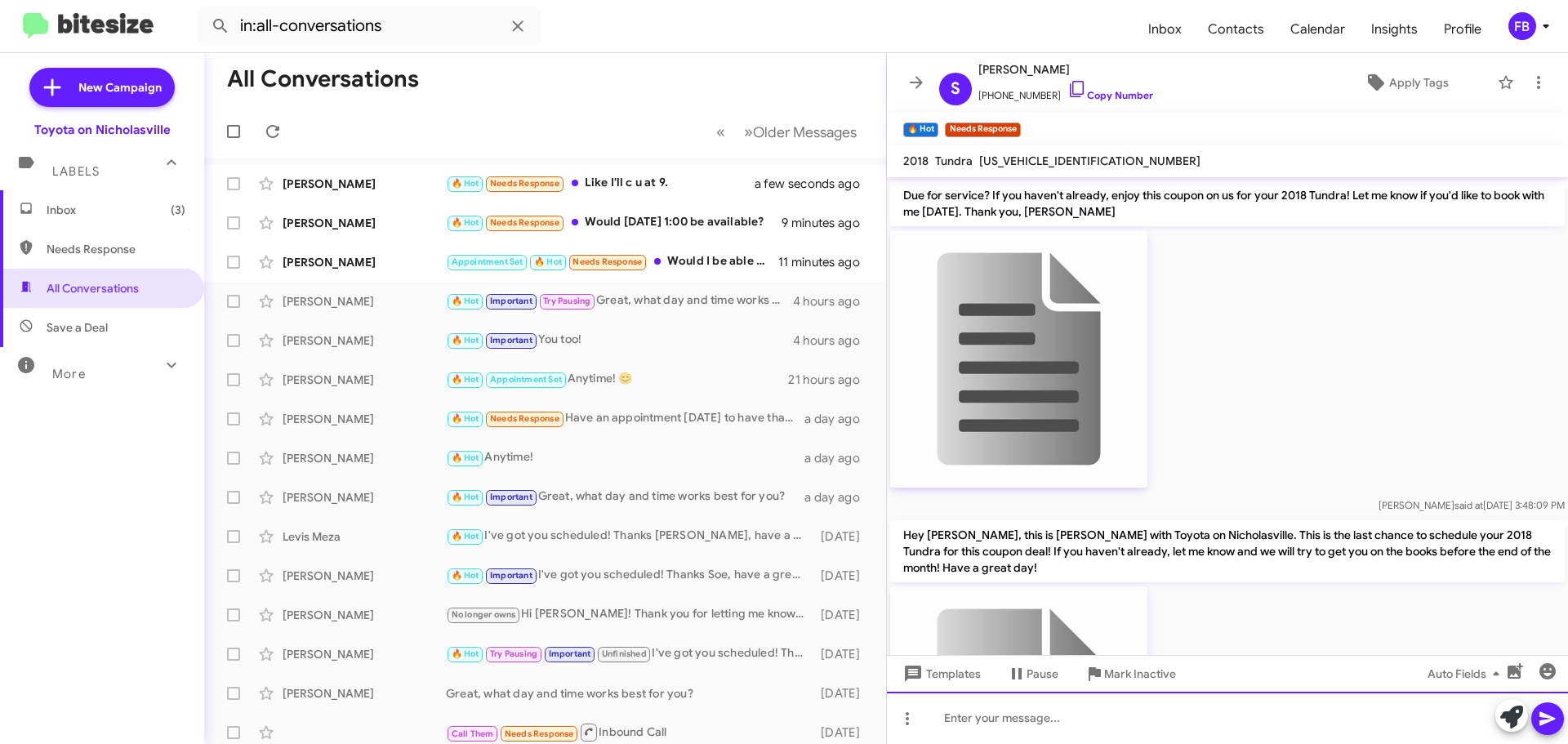
scroll to position [1779, 0]
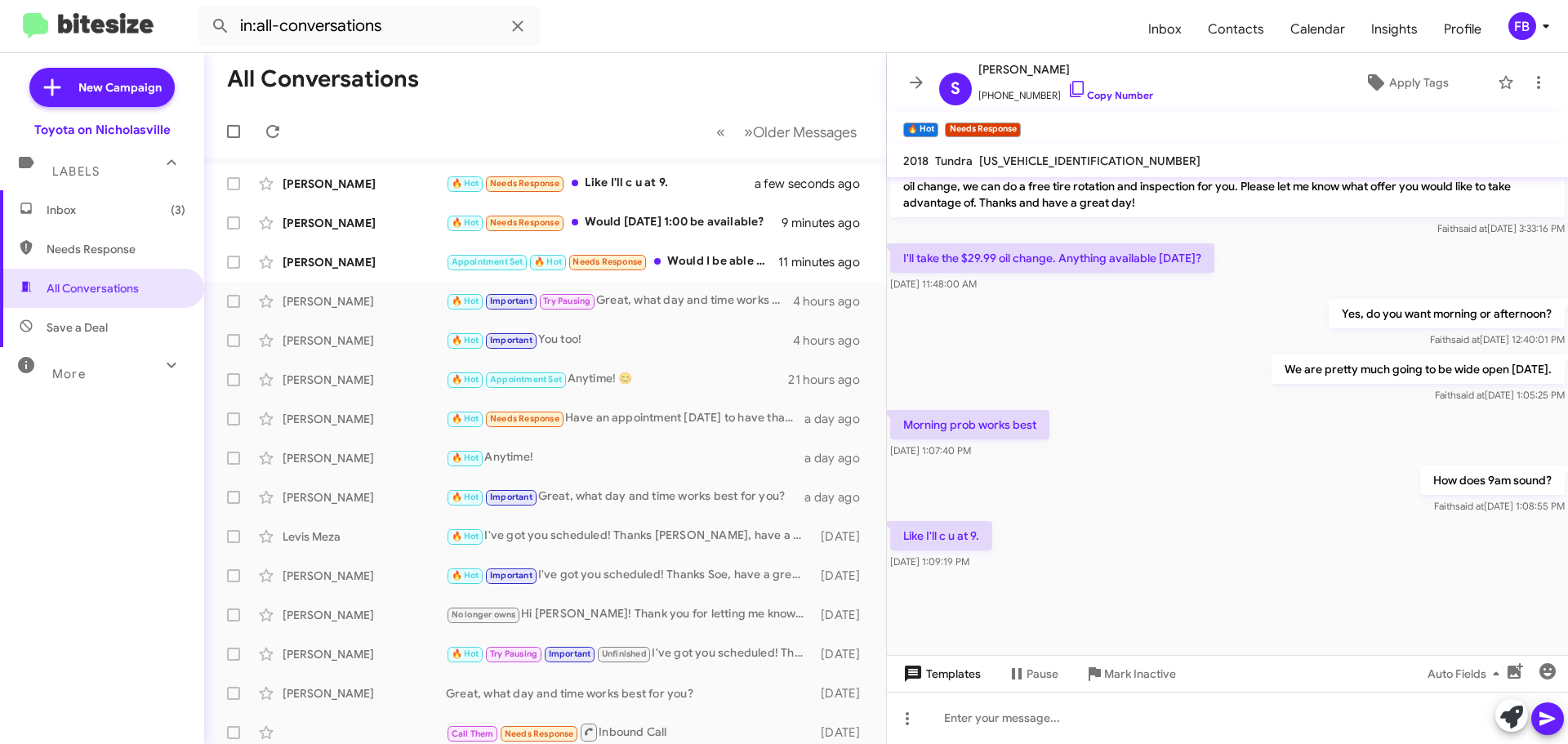
drag, startPoint x: 947, startPoint y: 653, endPoint x: 949, endPoint y: 665, distance: 12.2
click at [947, 656] on div "Due for service? If you haven't already, enjoy this coupon on us for your 2018 …" at bounding box center [1226, 460] width 681 height 567
click at [949, 665] on span "Templates" at bounding box center [940, 674] width 81 height 29
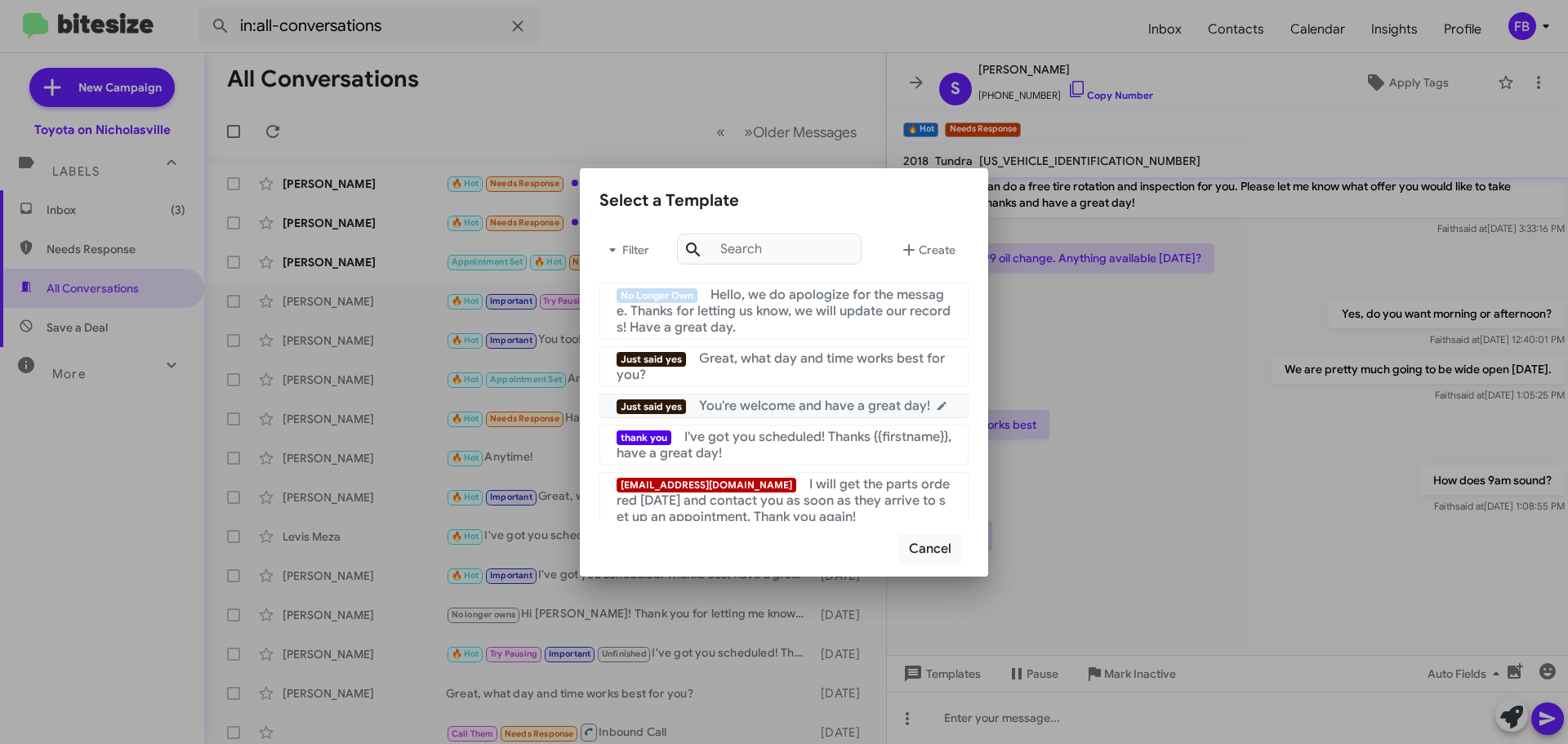
click at [836, 403] on span "You're welcome and have a great day!" at bounding box center [815, 406] width 231 height 17
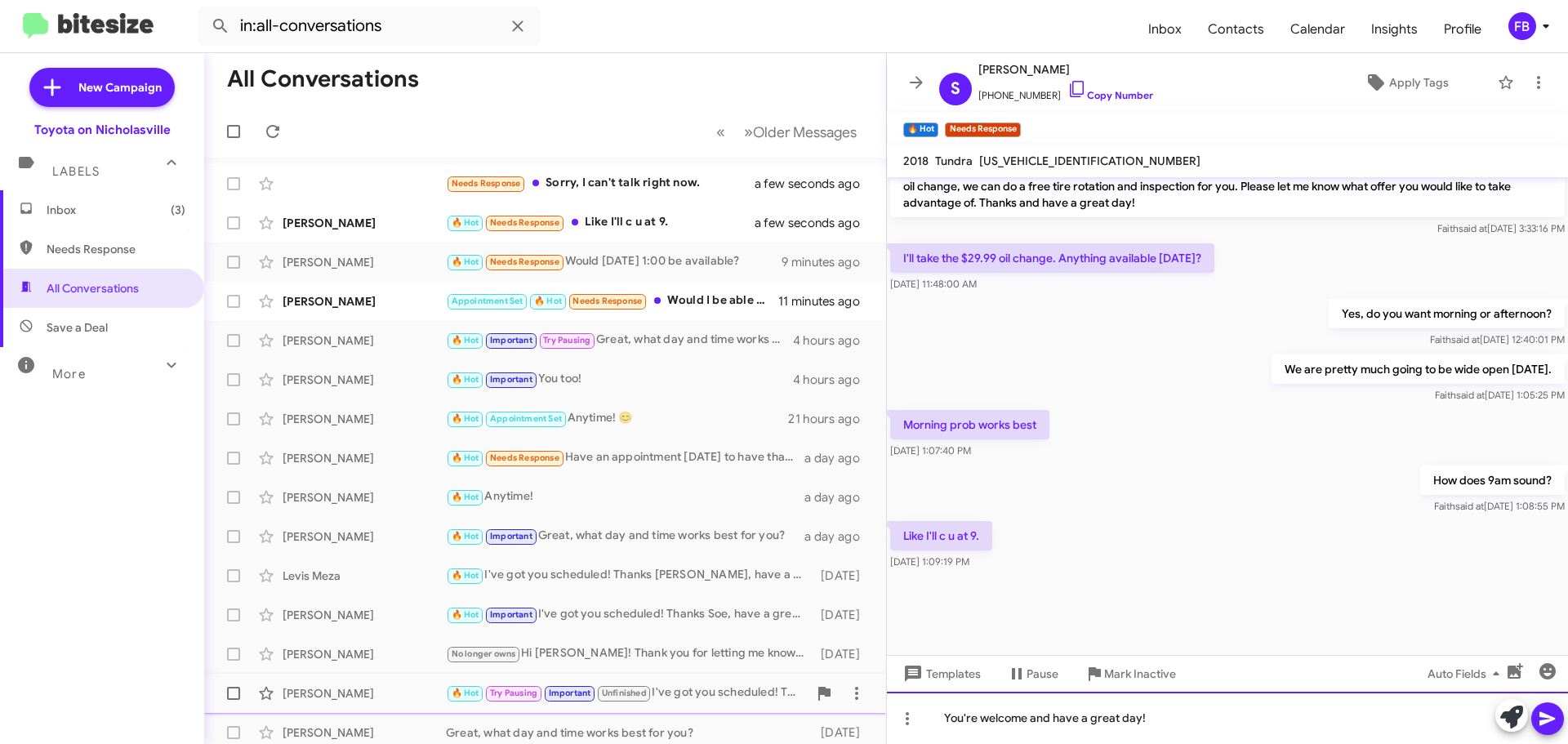
drag, startPoint x: 1188, startPoint y: 720, endPoint x: 556, endPoint y: 710, distance: 632.1
click at [556, 710] on div "All Conversations « Previous » Next Older Messages Needs Response Sorry, I can'…" at bounding box center [885, 398] width 1363 height 691
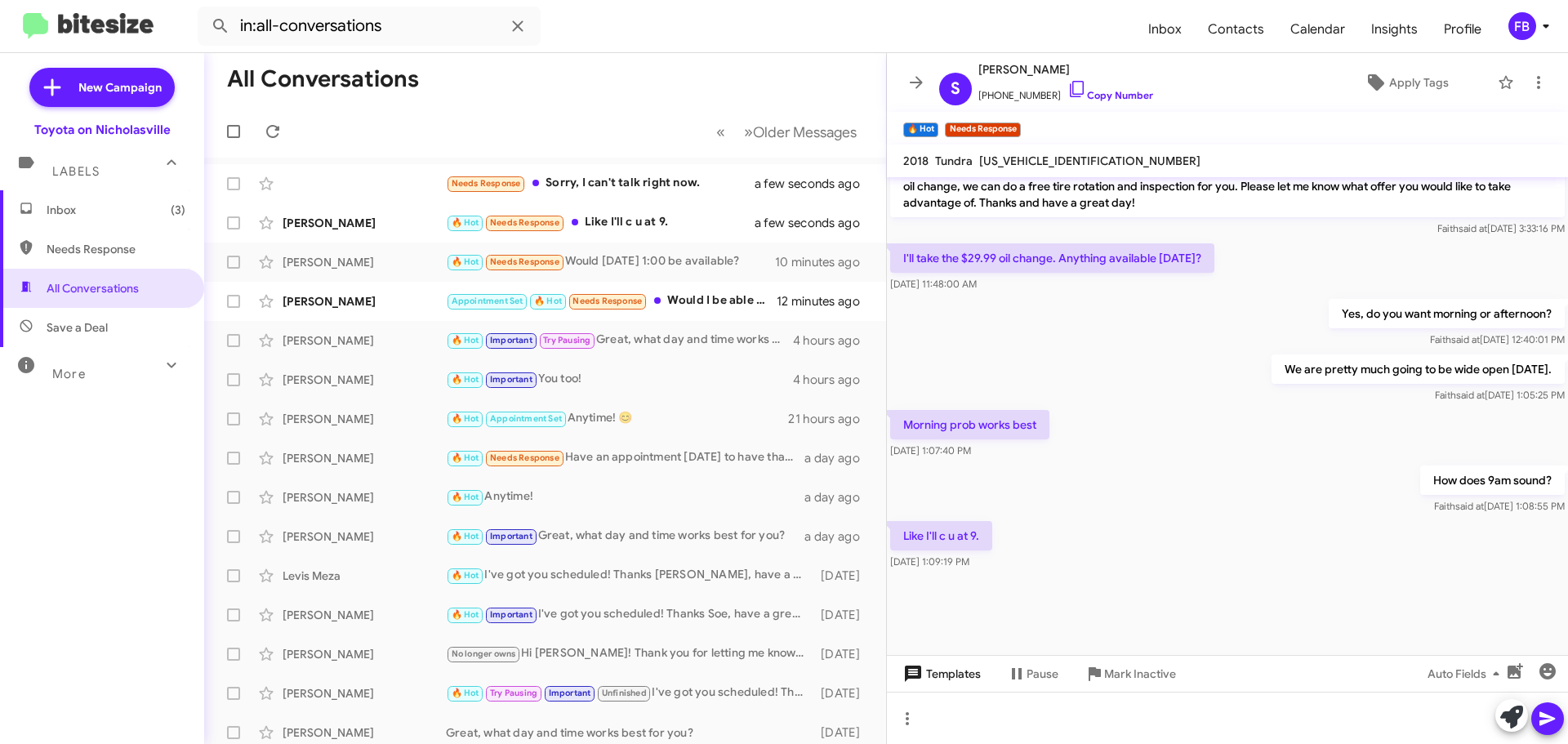
click at [951, 675] on span "Templates" at bounding box center [940, 674] width 81 height 29
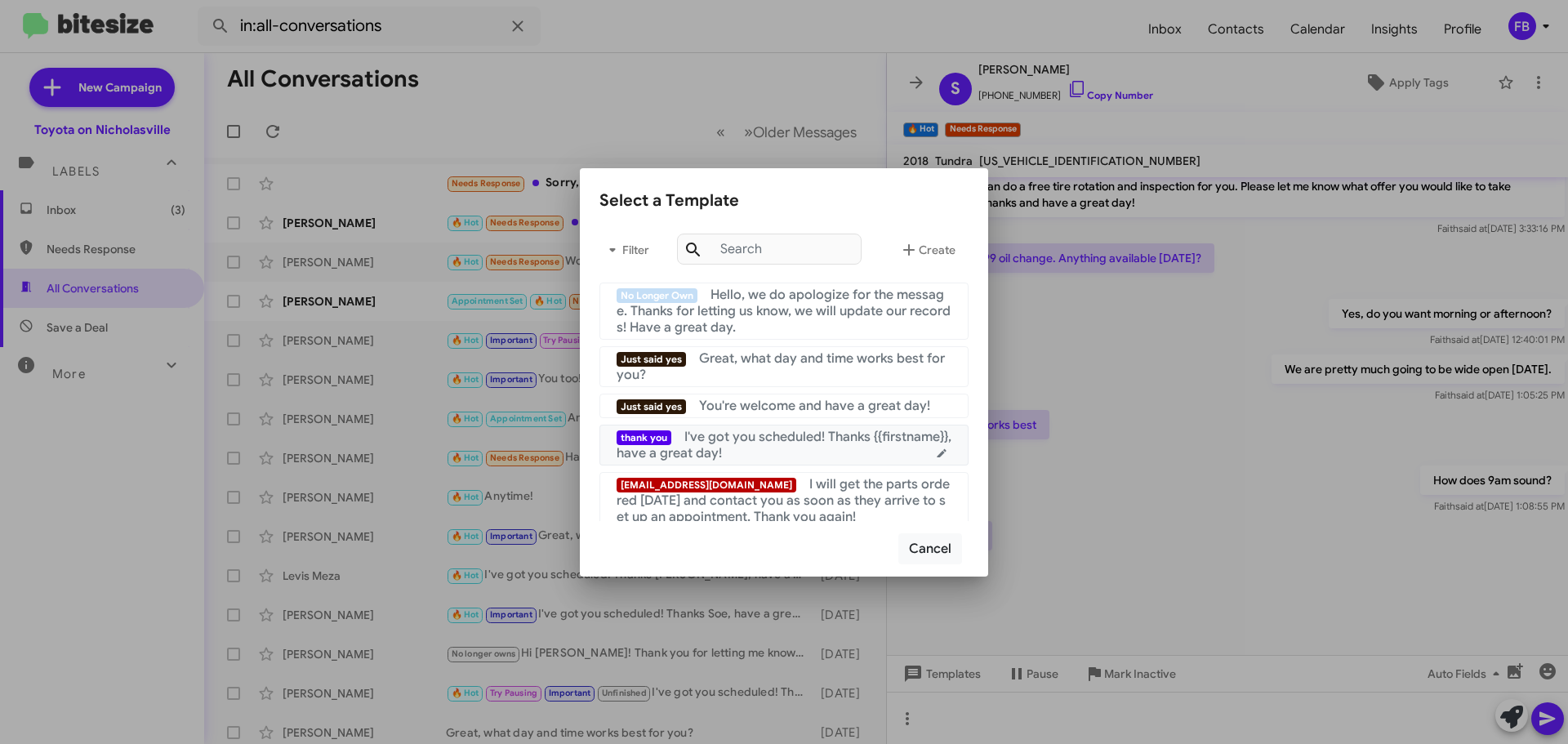
click at [784, 448] on div "thank you I've got you scheduled! Thanks {{firstname}}, have a great day!" at bounding box center [784, 445] width 335 height 33
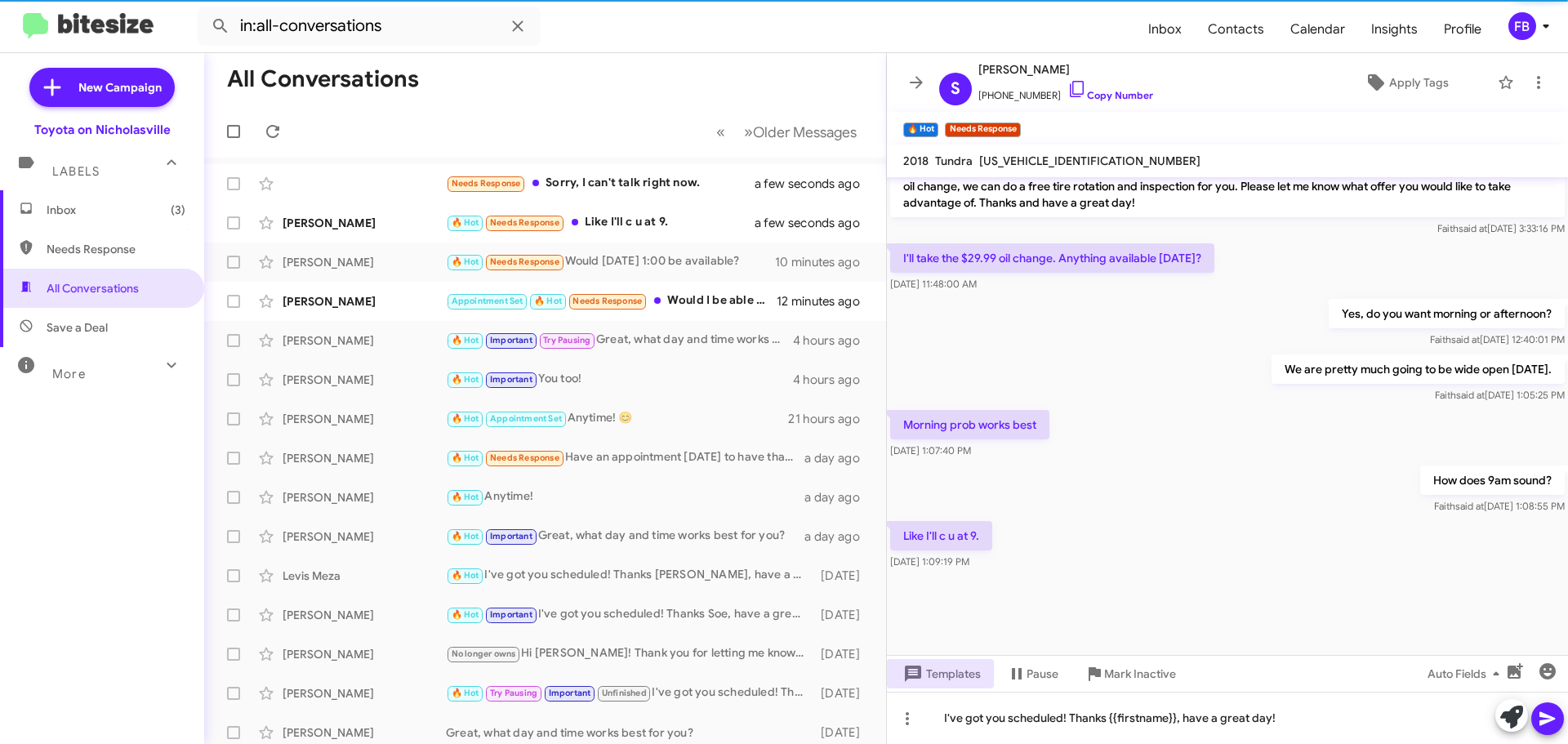
click at [1551, 711] on icon at bounding box center [1547, 719] width 19 height 19
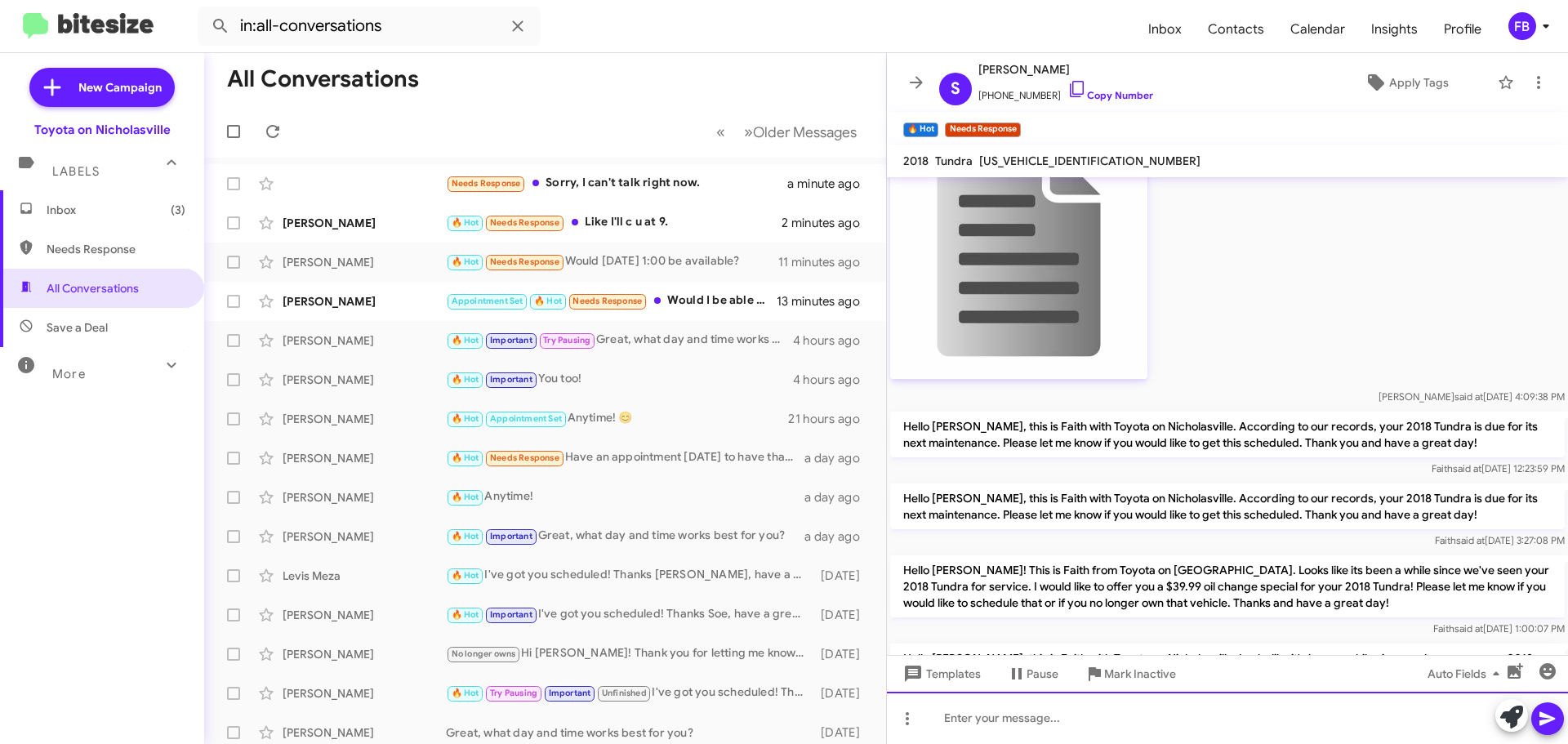
scroll to position [2559, 0]
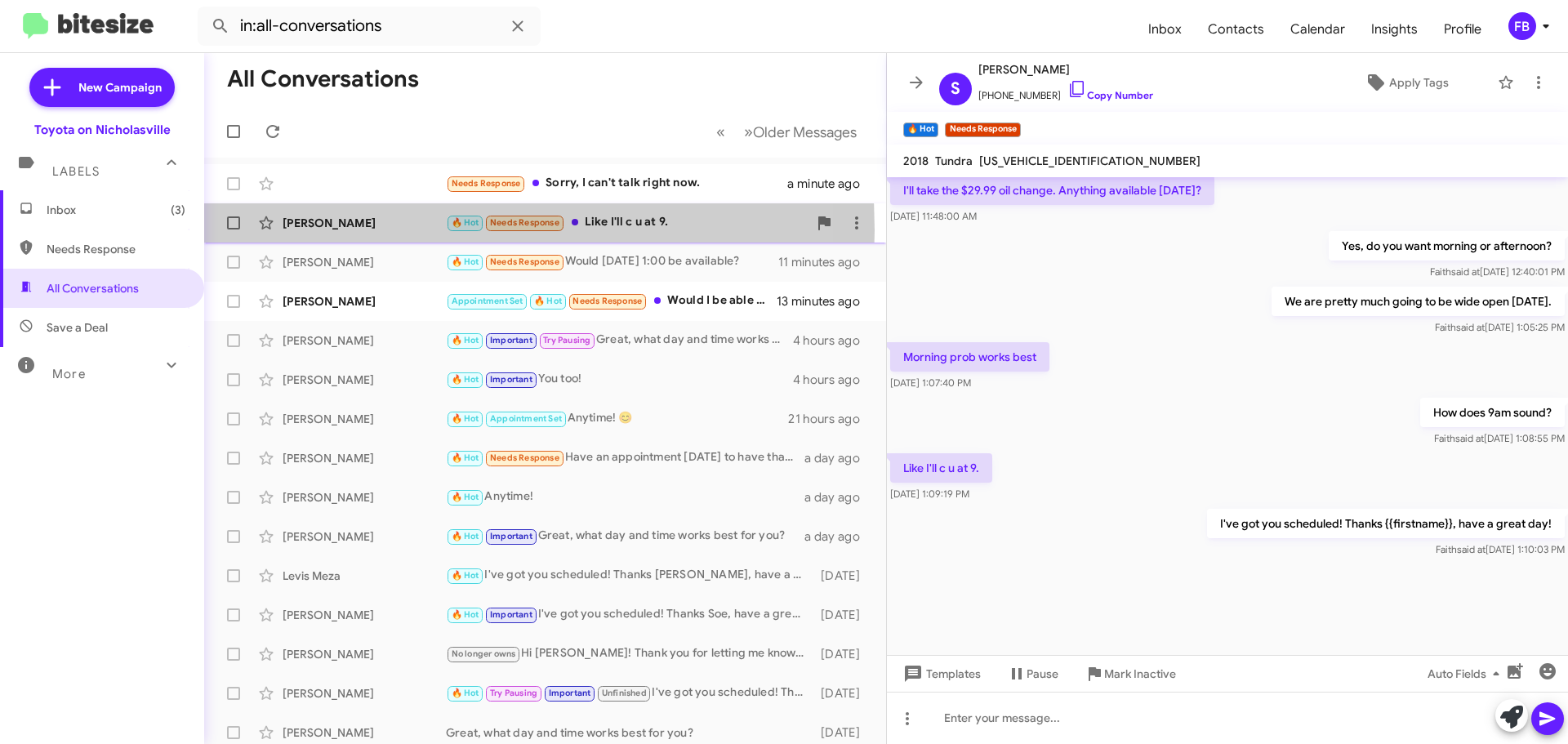
click at [335, 230] on div "[PERSON_NAME]" at bounding box center [364, 222] width 163 height 17
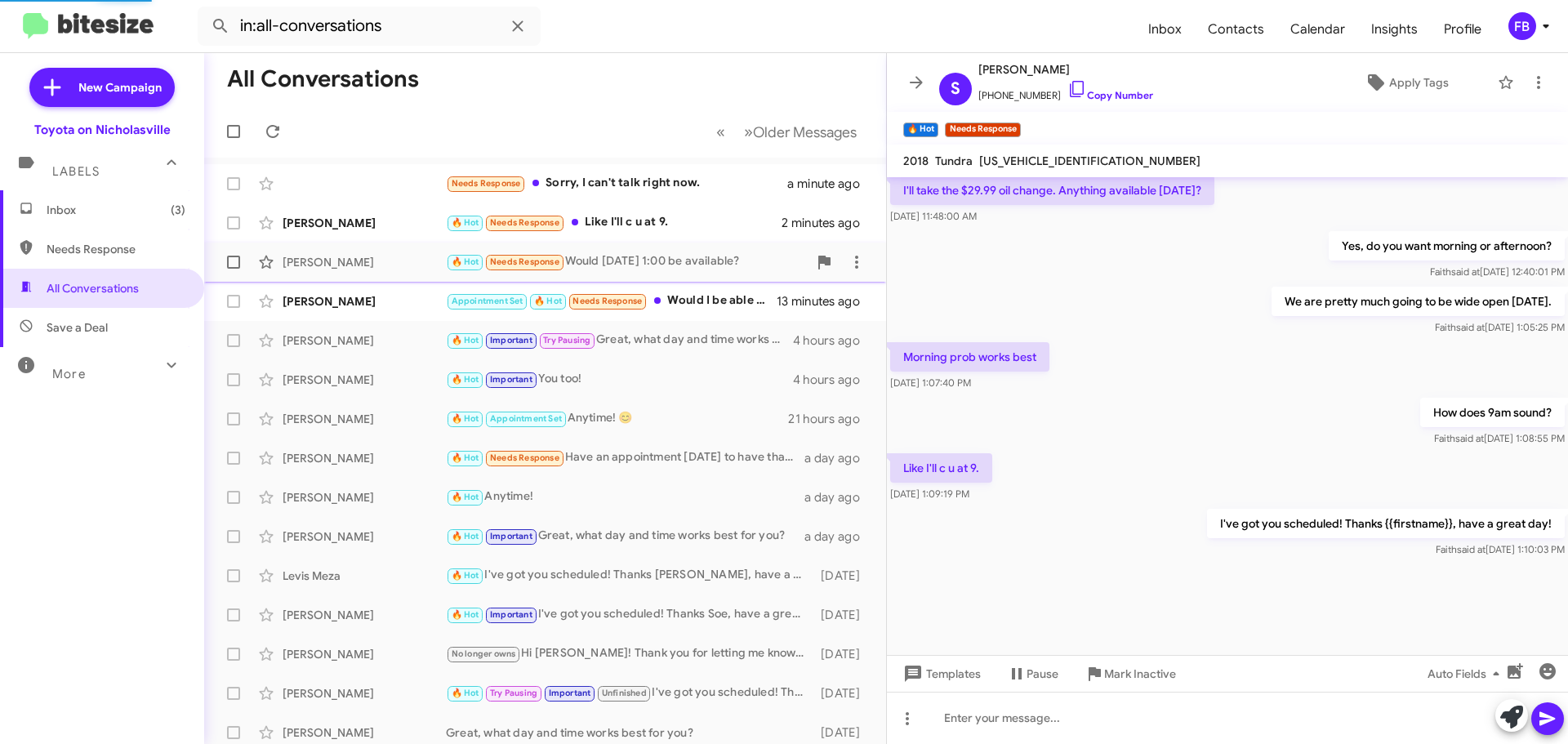
click at [361, 265] on div "[PERSON_NAME]" at bounding box center [364, 262] width 163 height 17
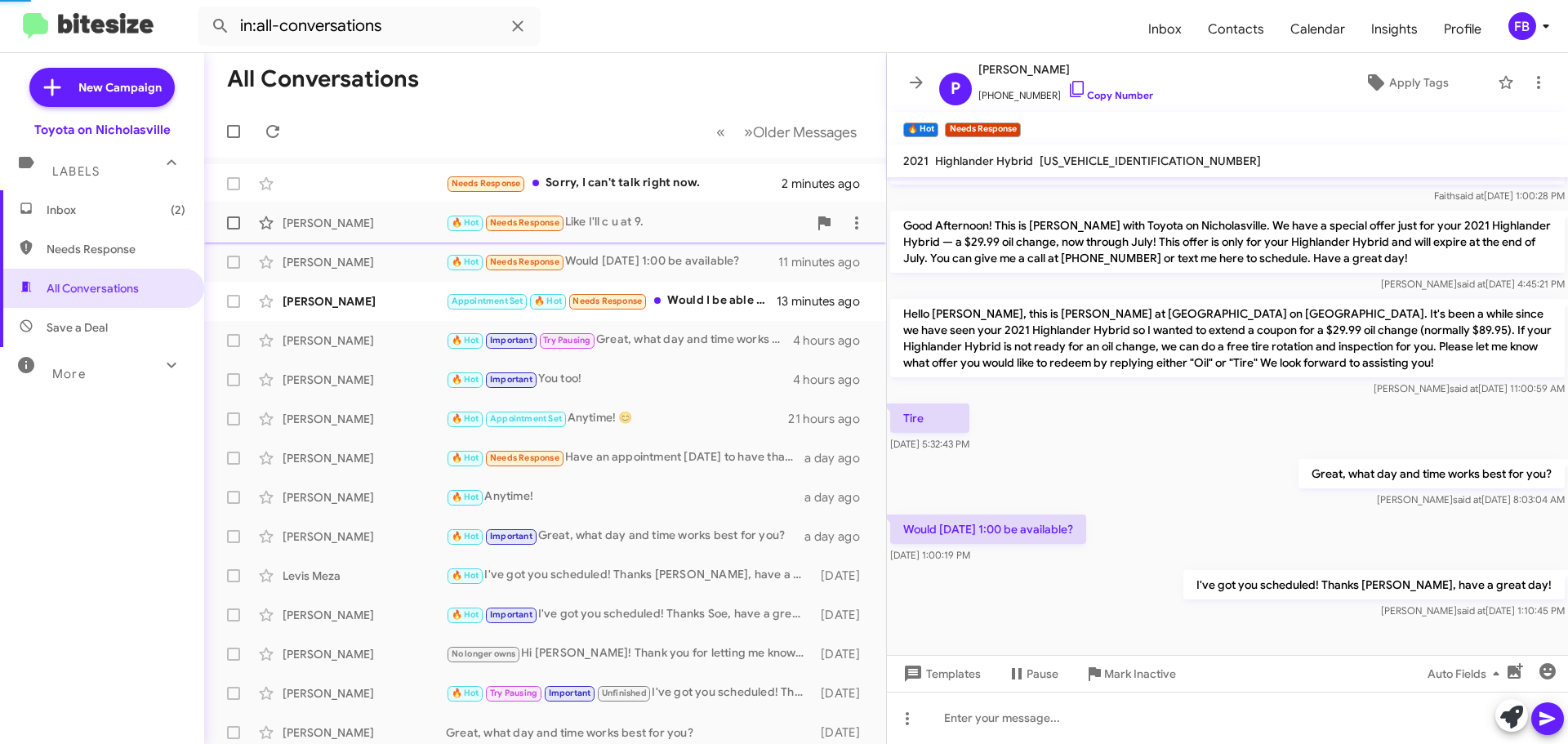
scroll to position [147, 0]
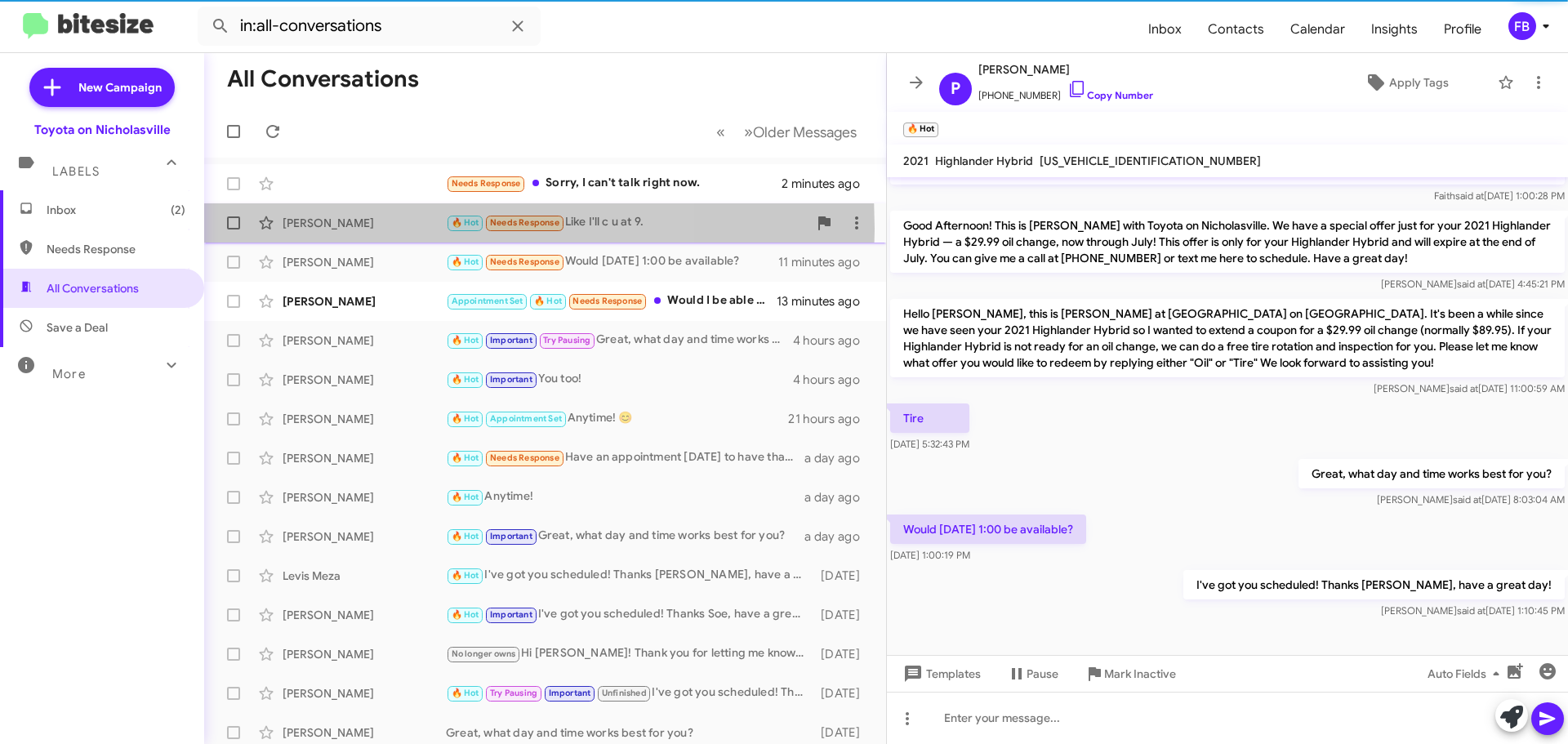
click at [369, 228] on div "[PERSON_NAME]" at bounding box center [364, 222] width 163 height 17
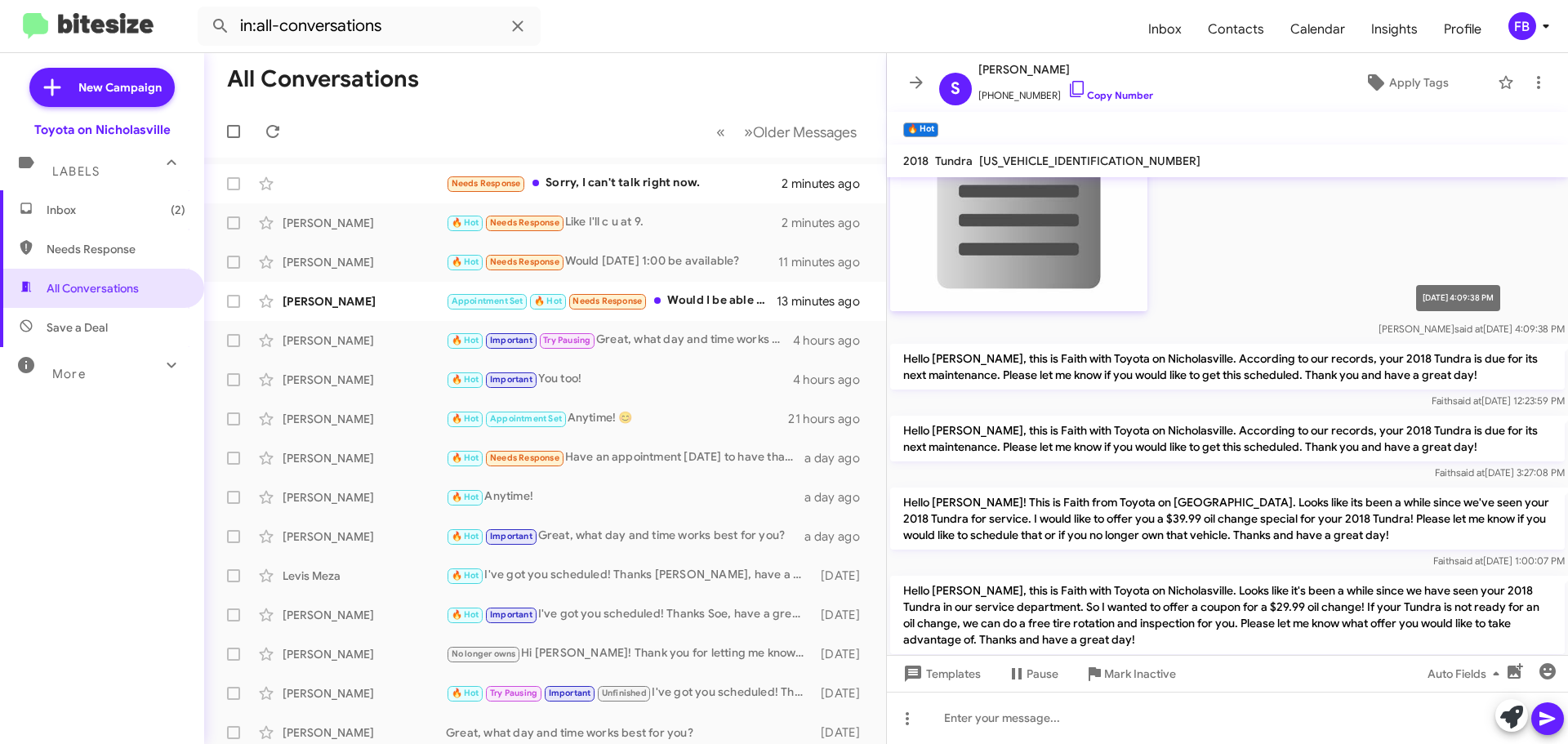
scroll to position [2215, 0]
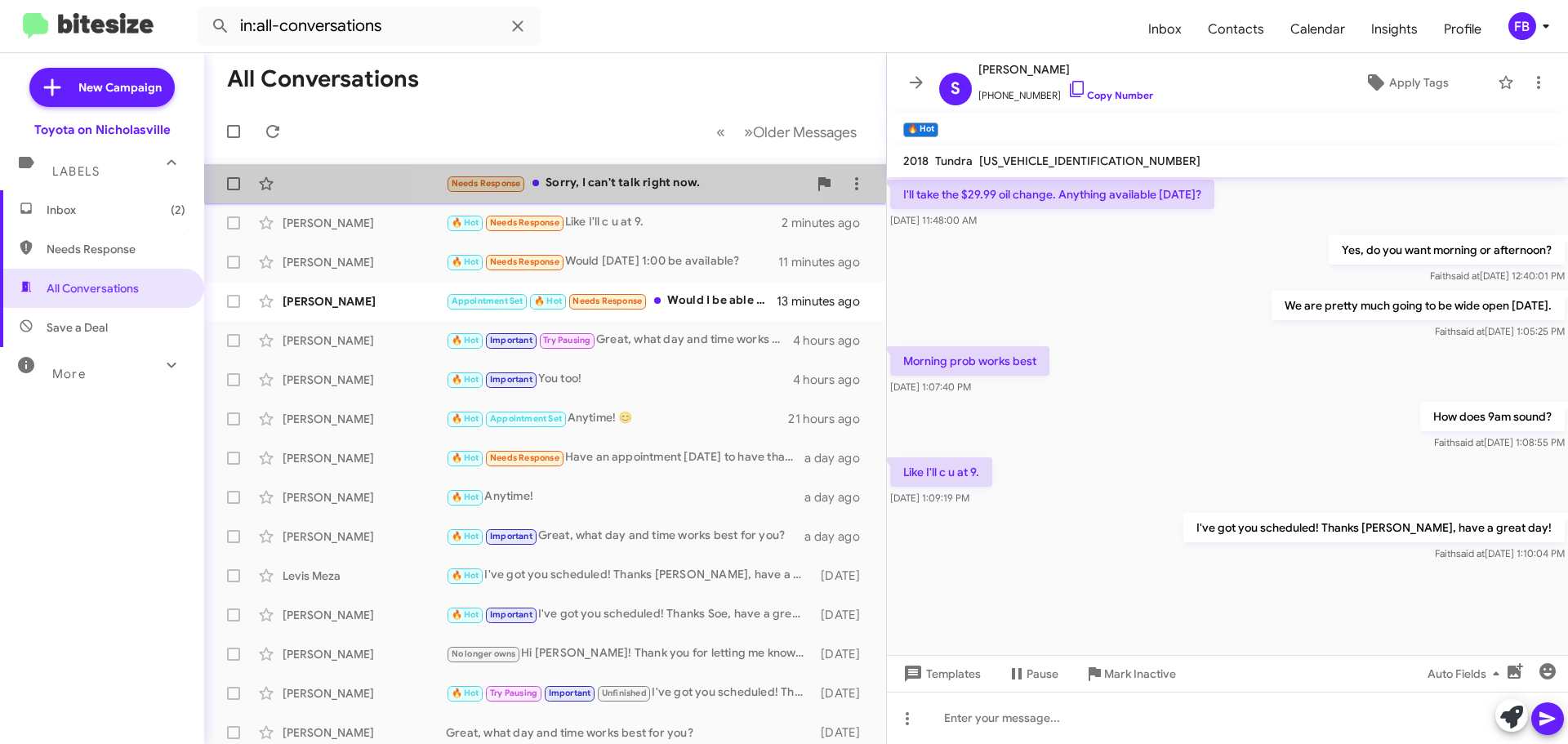
click at [604, 187] on div "Needs Response Sorry, I can't talk right now." at bounding box center [626, 183] width 362 height 18
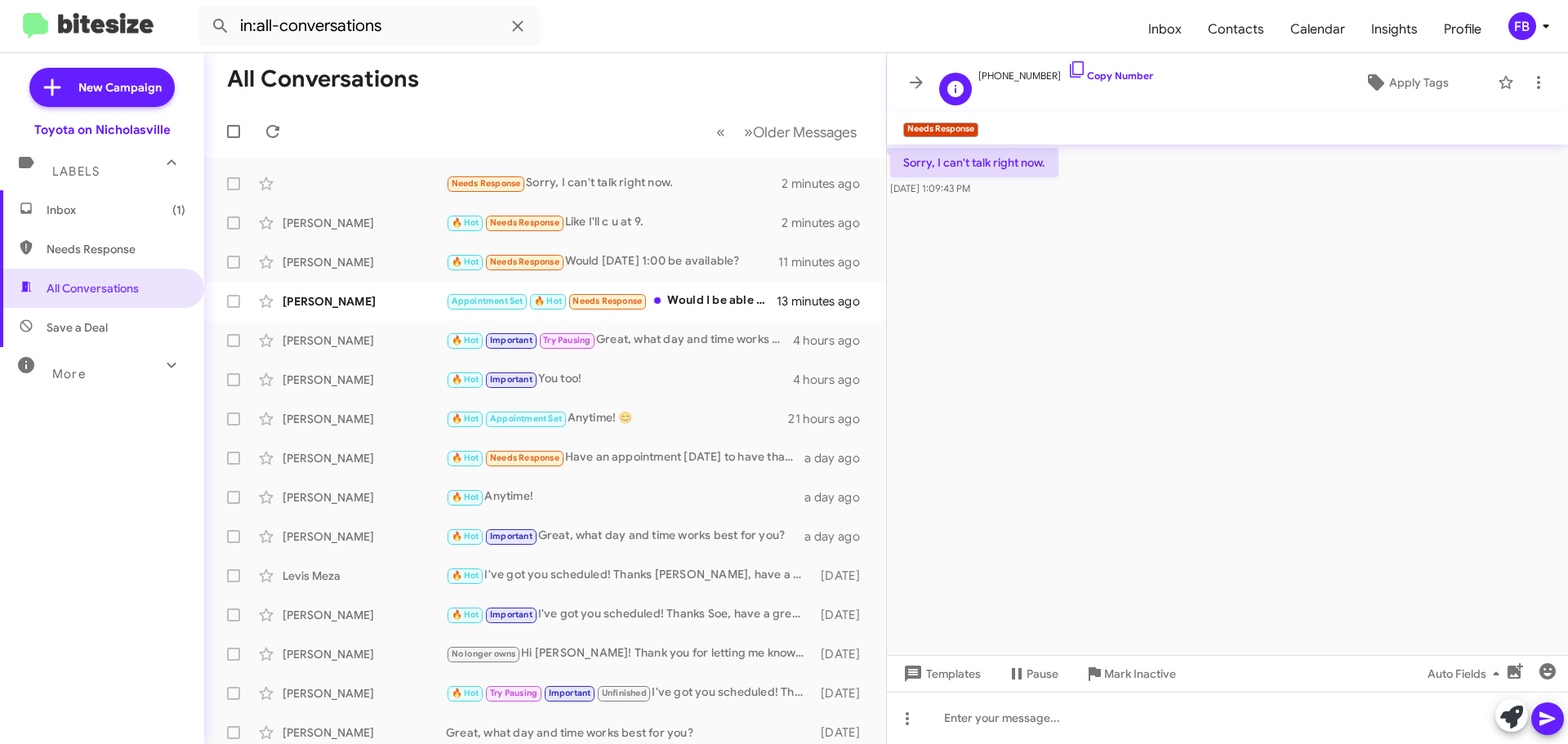
click at [1006, 75] on span "[PHONE_NUMBER] Copy Number" at bounding box center [1065, 71] width 175 height 24
copy span "18596216569"
click at [89, 200] on span "Inbox (1)" at bounding box center [102, 210] width 204 height 39
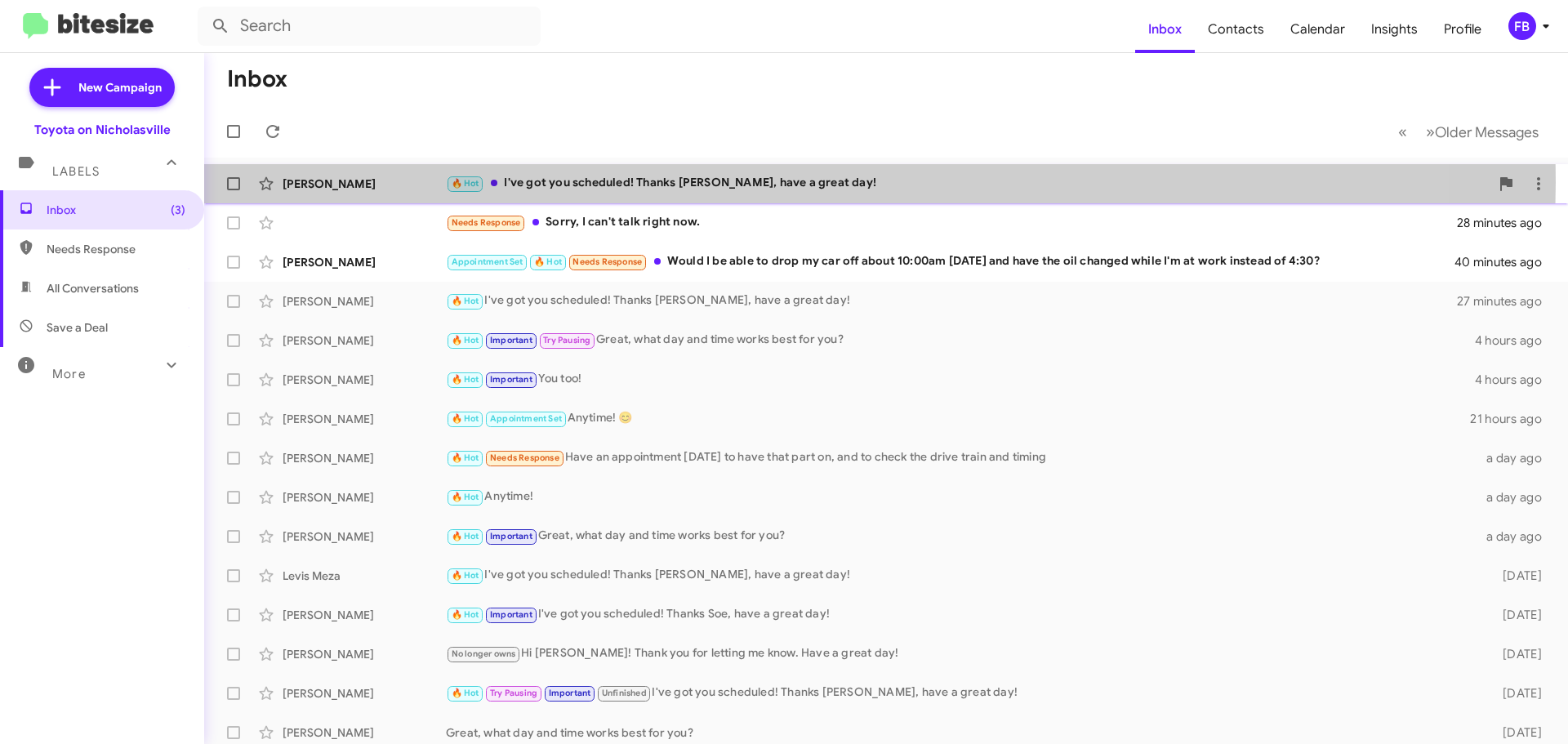
click at [776, 183] on div "🔥 Hot I've got you scheduled! Thanks [PERSON_NAME], have a great day!" at bounding box center [967, 183] width 1044 height 18
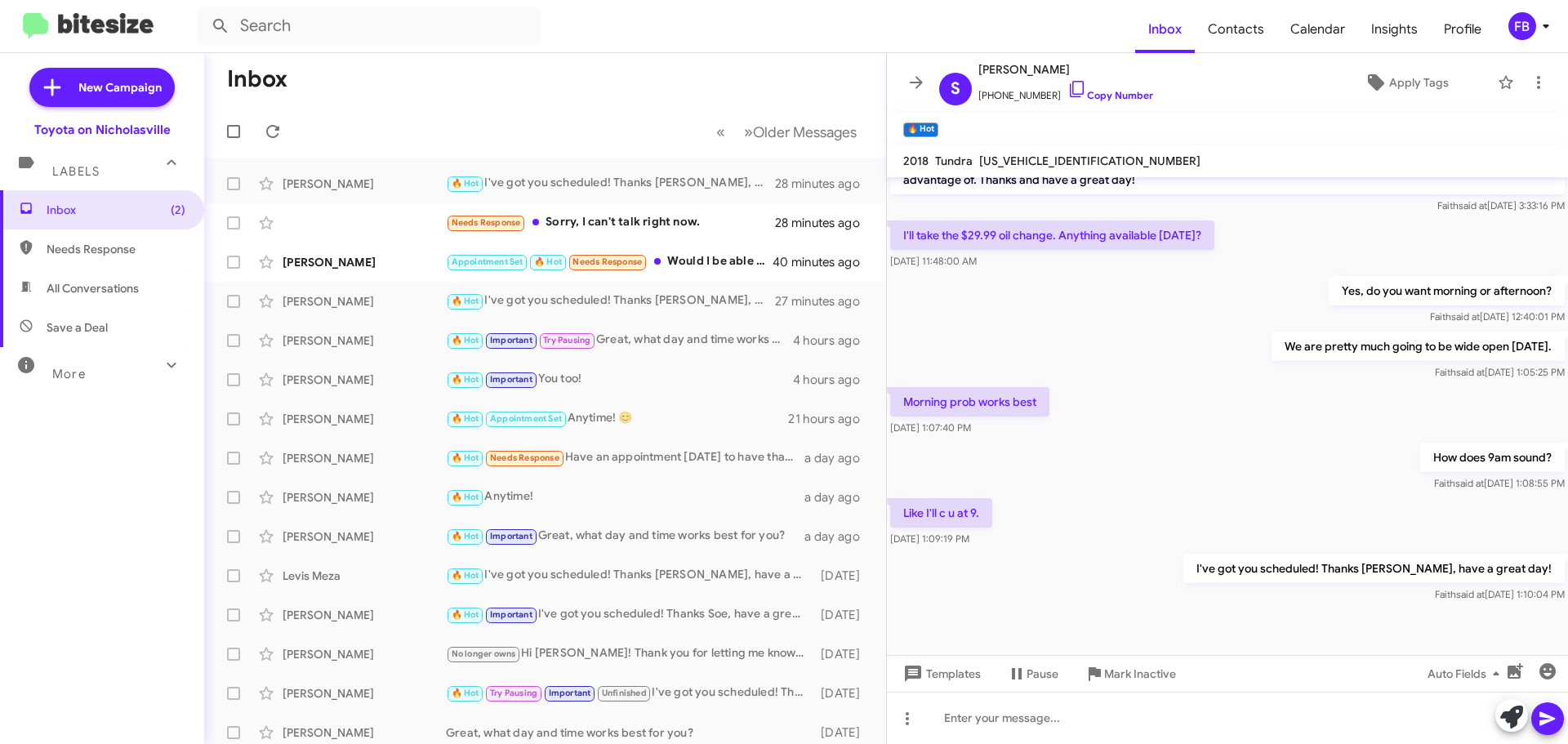
scroll to position [1496, 0]
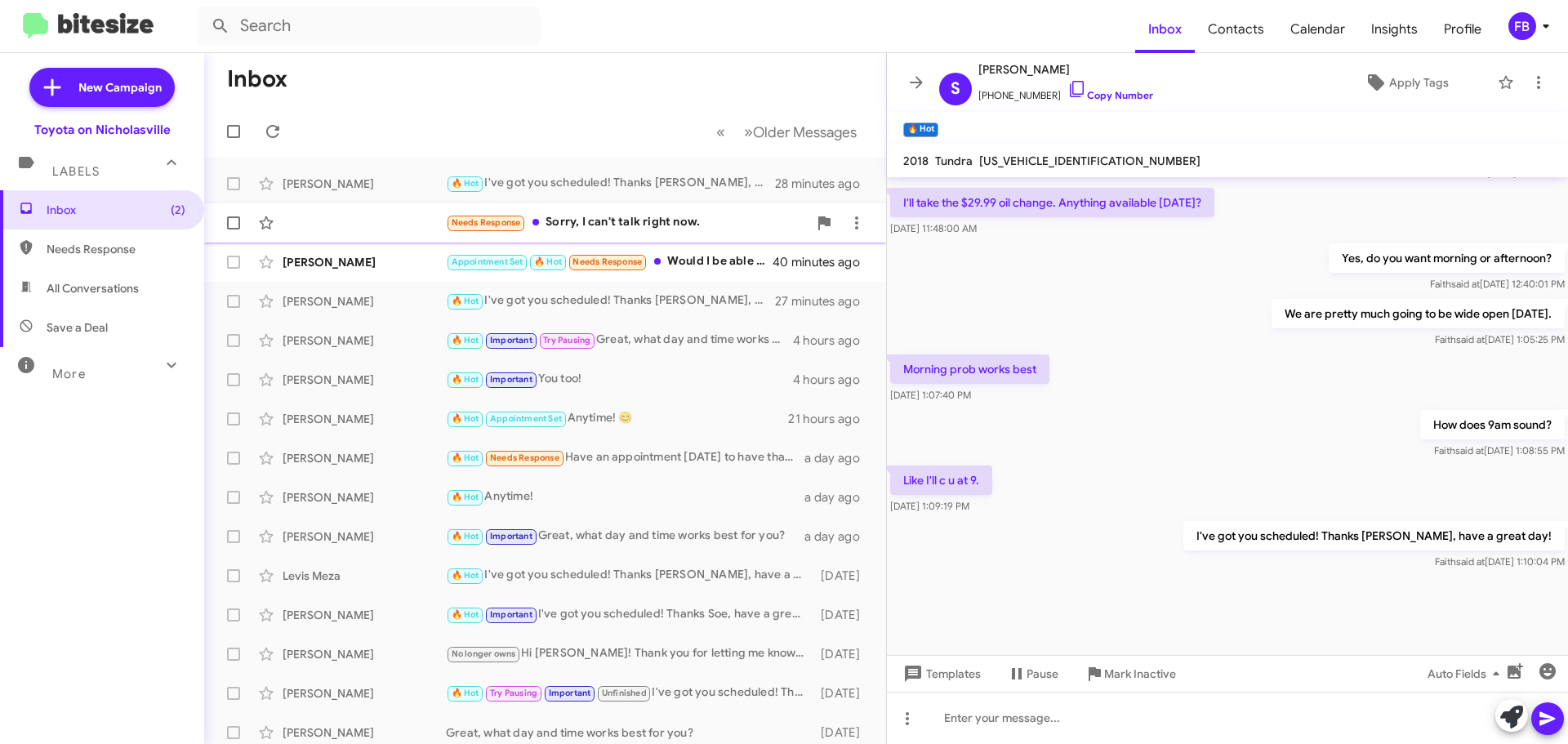
click at [657, 228] on div "Needs Response Sorry, I can't talk right now." at bounding box center [626, 221] width 362 height 18
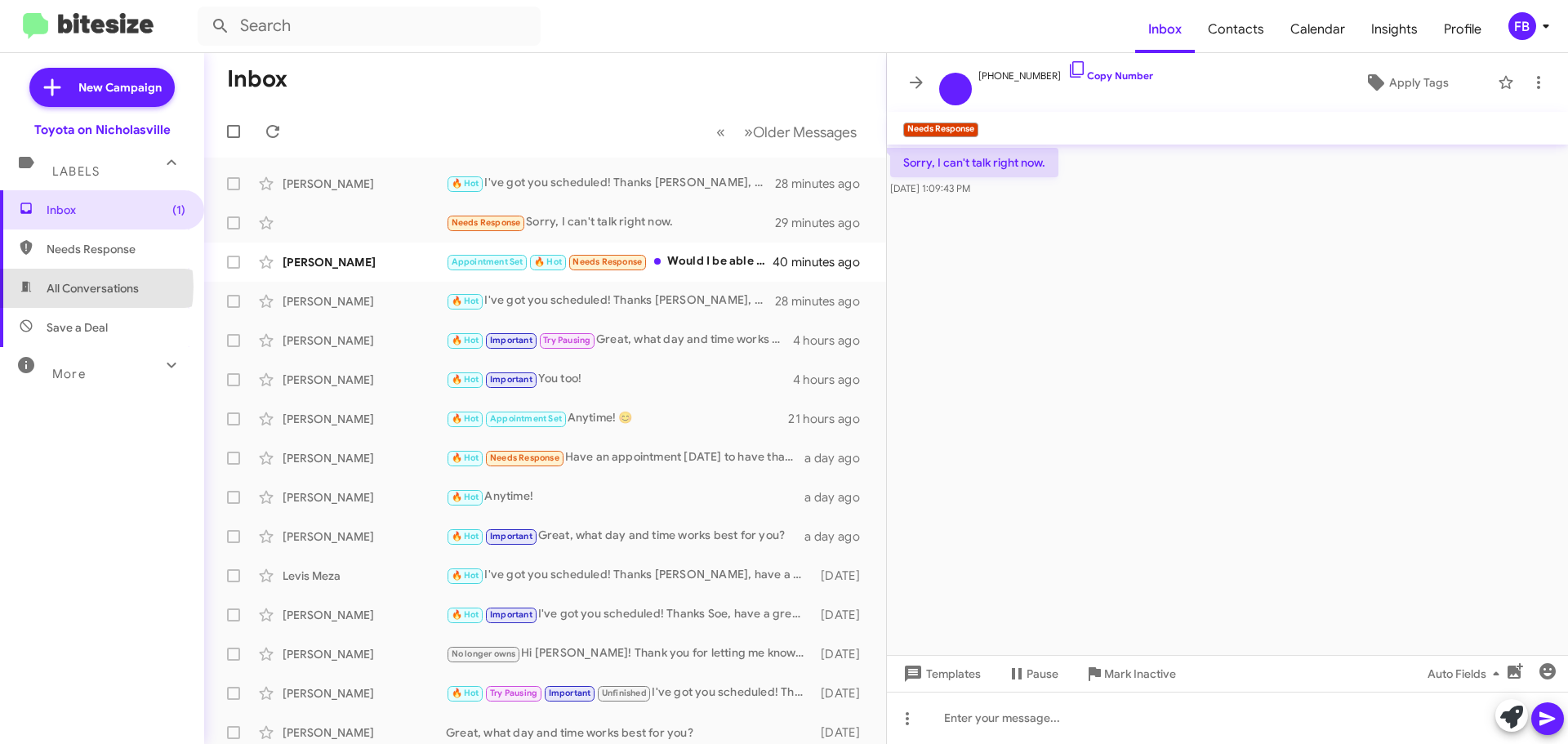
click at [62, 287] on span "All Conversations" at bounding box center [92, 287] width 92 height 17
type input "in:all-conversations"
